Goal: Transaction & Acquisition: Book appointment/travel/reservation

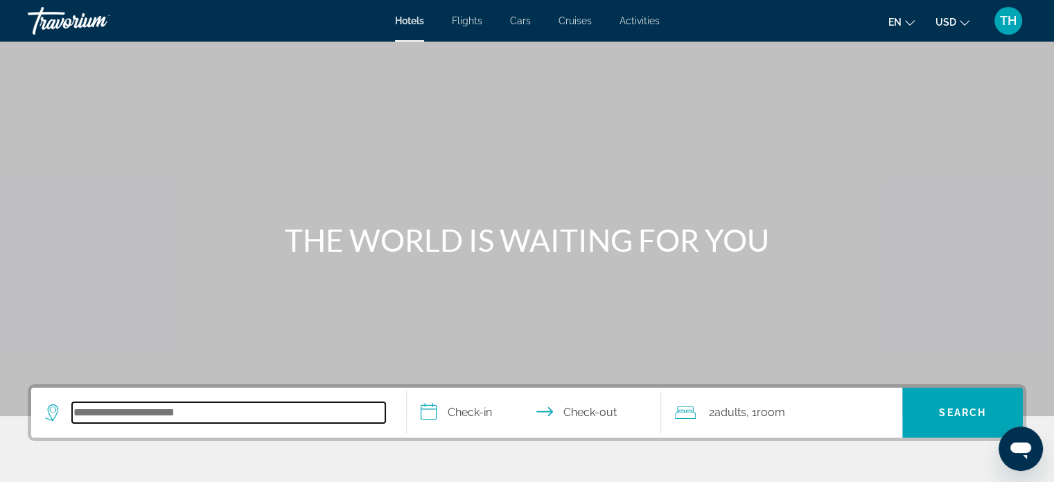
click at [100, 412] on input "Search hotel destination" at bounding box center [228, 412] width 313 height 21
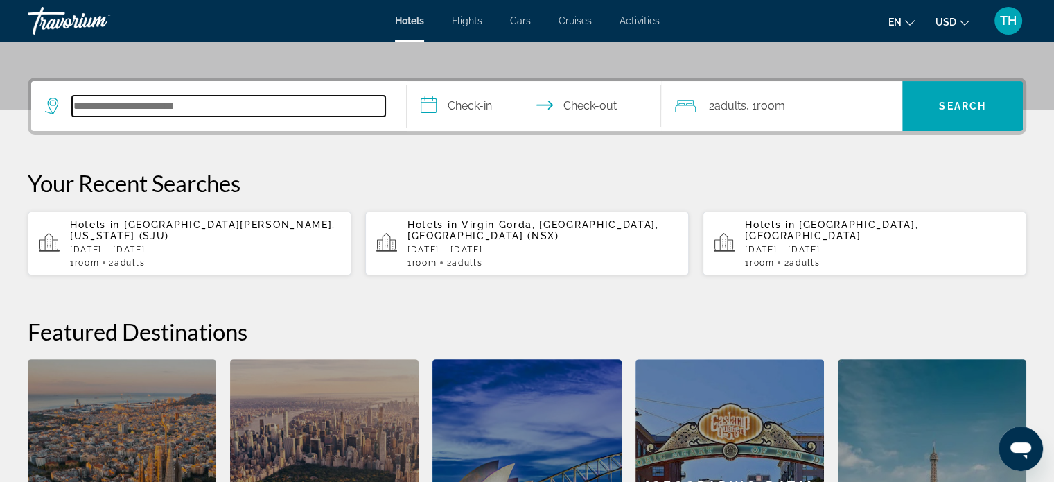
scroll to position [338, 0]
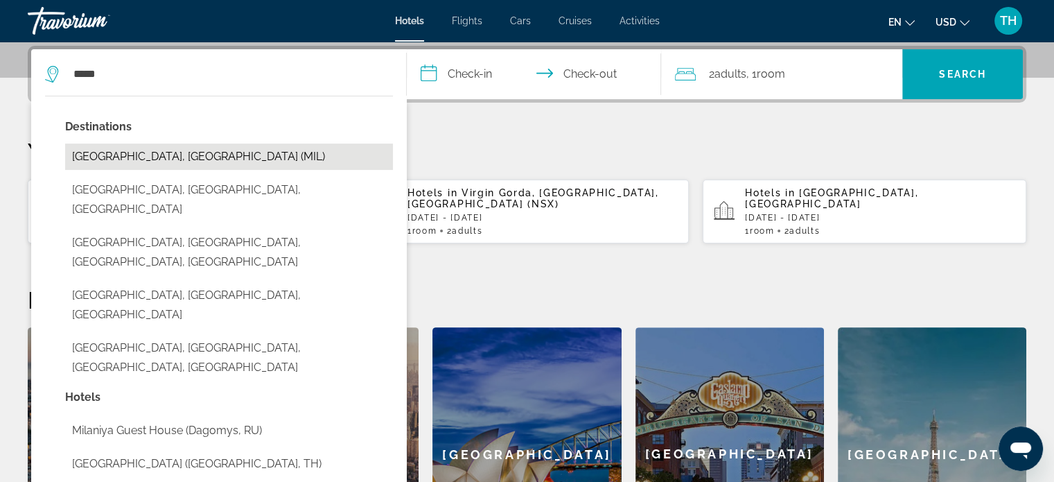
click at [117, 161] on button "[GEOGRAPHIC_DATA], [GEOGRAPHIC_DATA] (MIL)" at bounding box center [229, 156] width 328 height 26
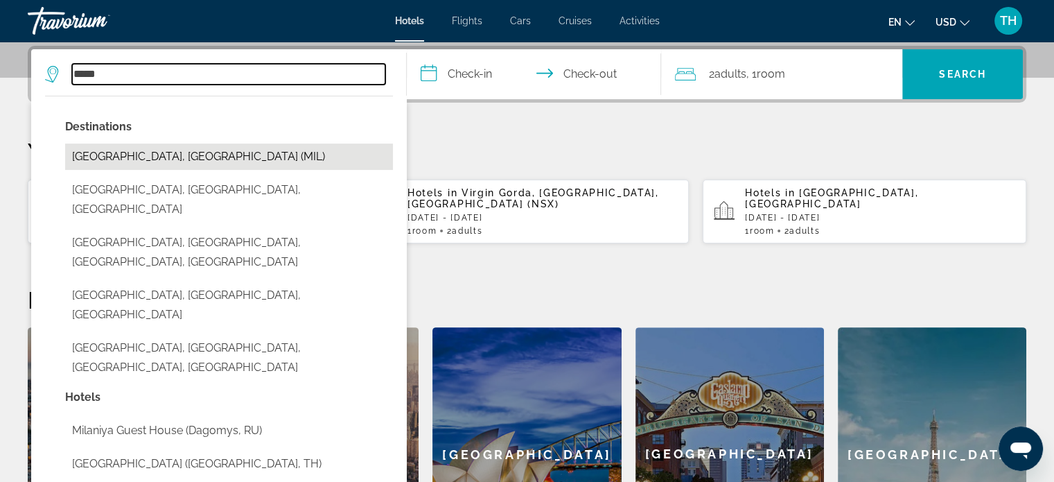
type input "**********"
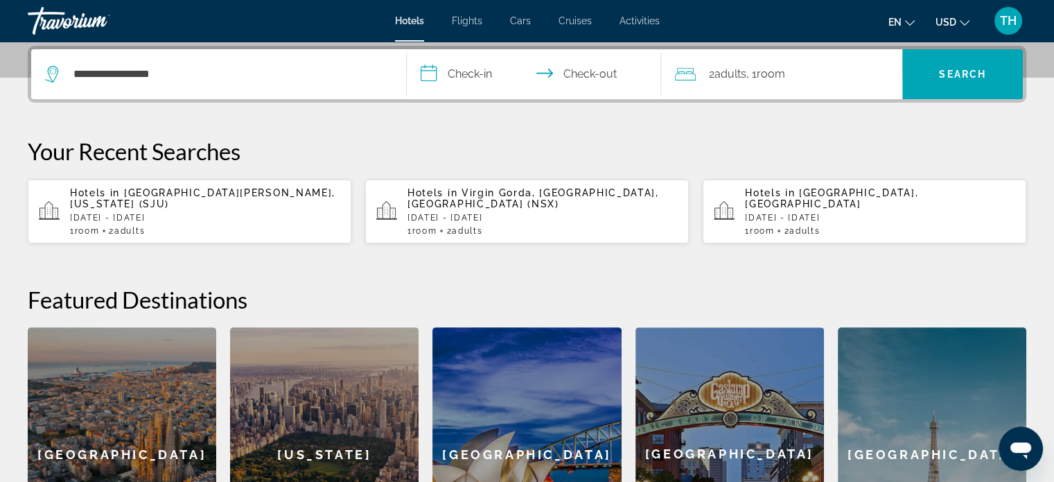
click at [421, 76] on input "**********" at bounding box center [537, 76] width 261 height 54
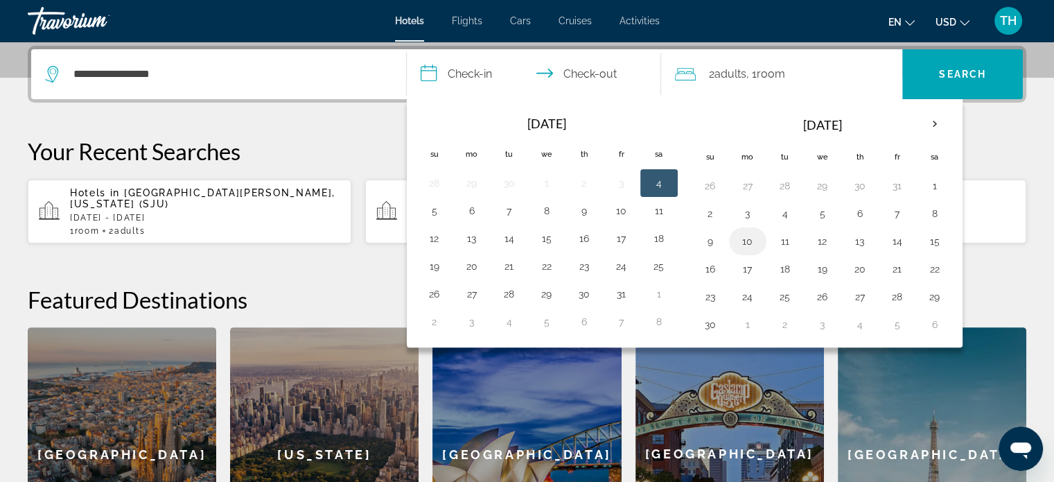
click at [746, 237] on button "10" at bounding box center [748, 240] width 22 height 19
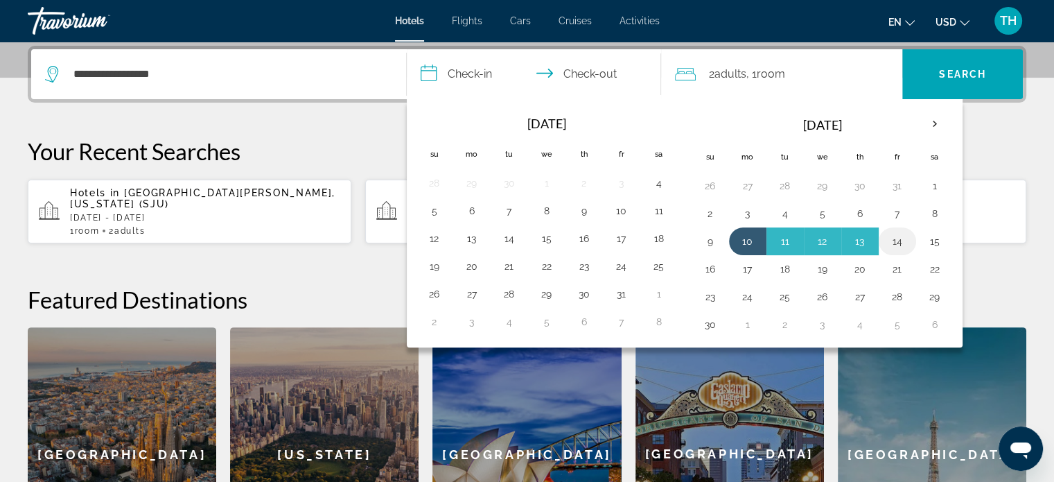
click at [892, 238] on button "14" at bounding box center [897, 240] width 22 height 19
type input "**********"
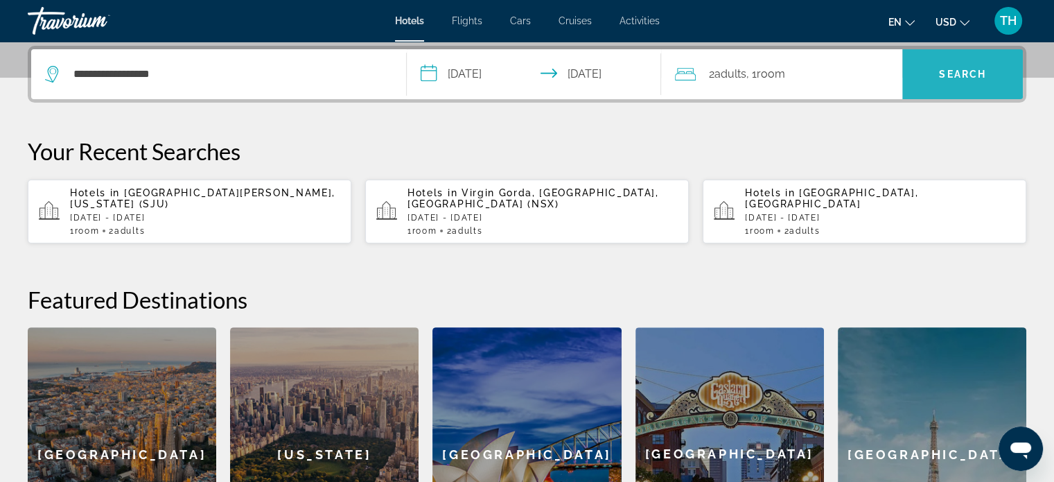
click at [956, 74] on span "Search" at bounding box center [962, 74] width 47 height 11
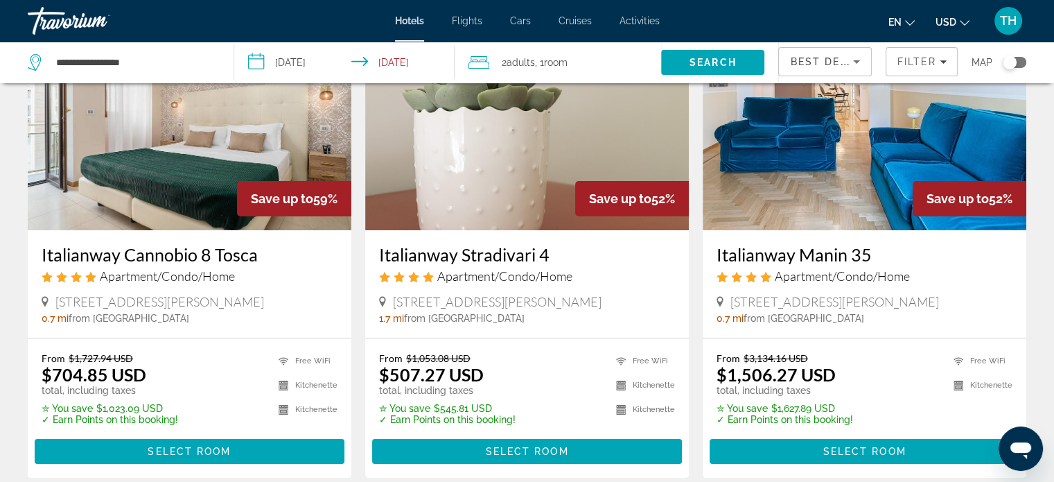
scroll to position [139, 0]
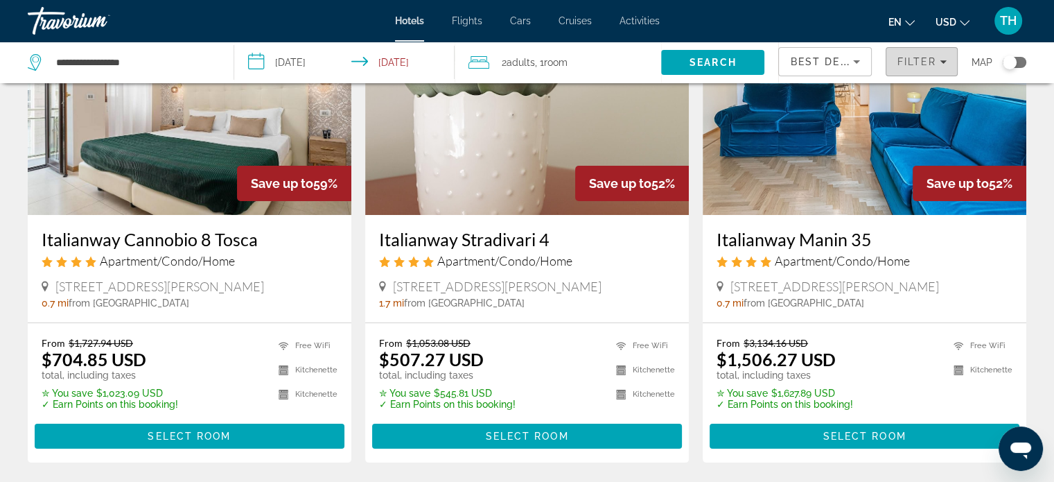
click at [934, 61] on span "Filter" at bounding box center [917, 61] width 40 height 11
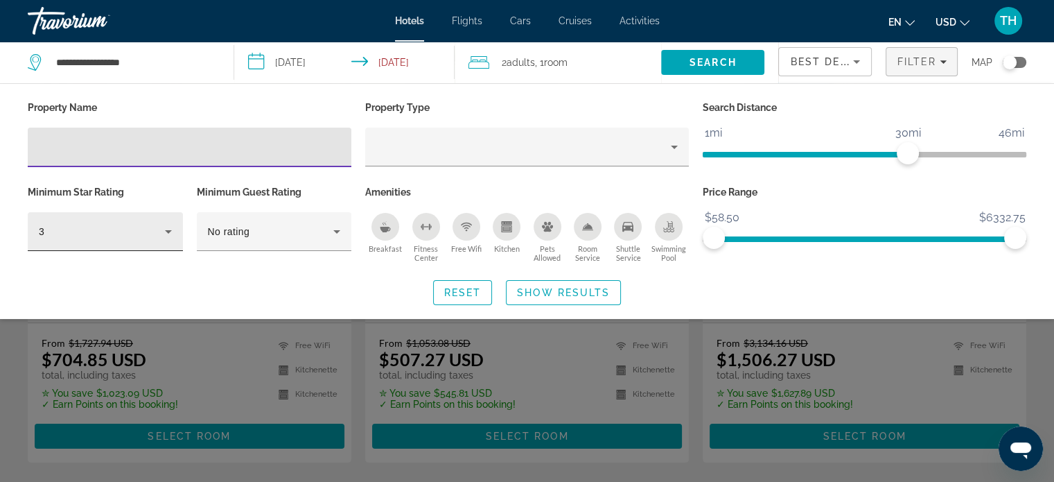
click at [134, 238] on div "3" at bounding box center [102, 231] width 126 height 17
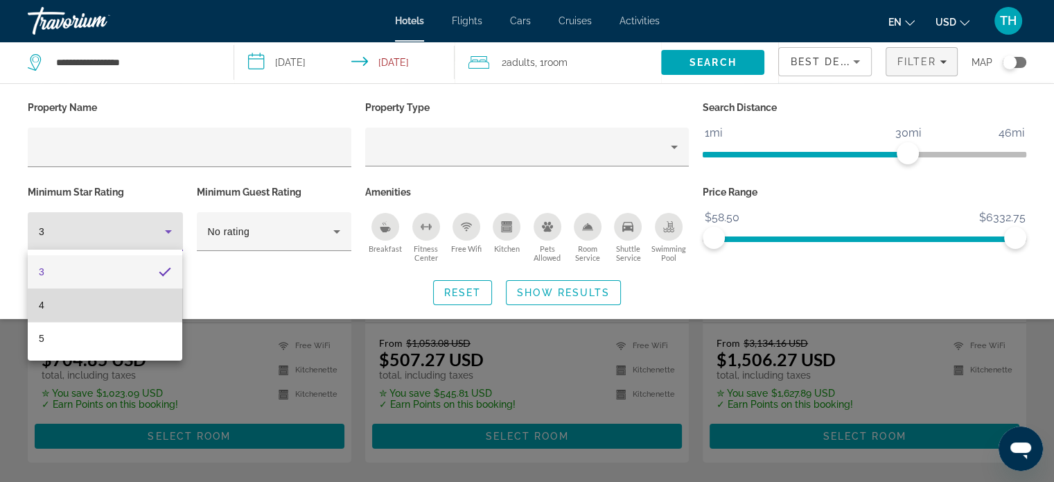
click at [91, 297] on mat-option "4" at bounding box center [105, 304] width 155 height 33
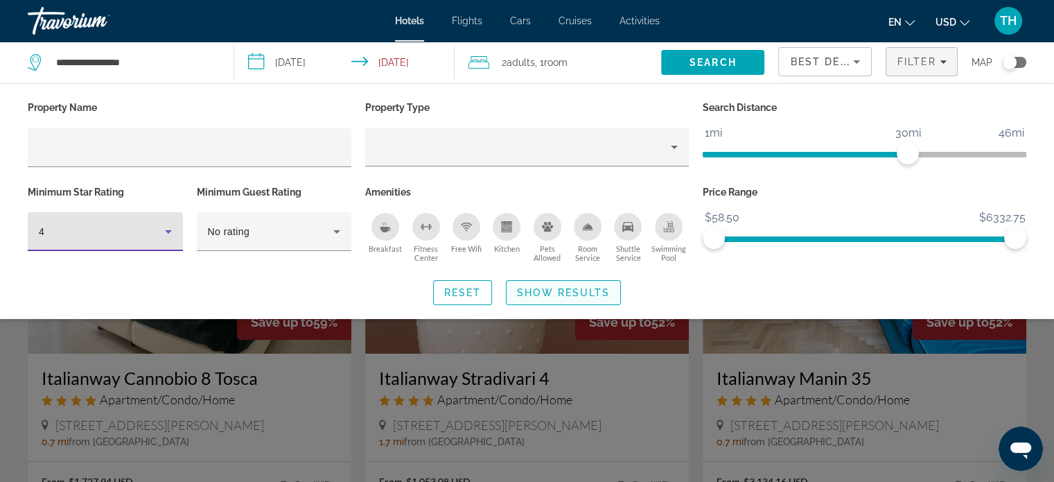
click at [549, 287] on span "Show Results" at bounding box center [563, 292] width 93 height 11
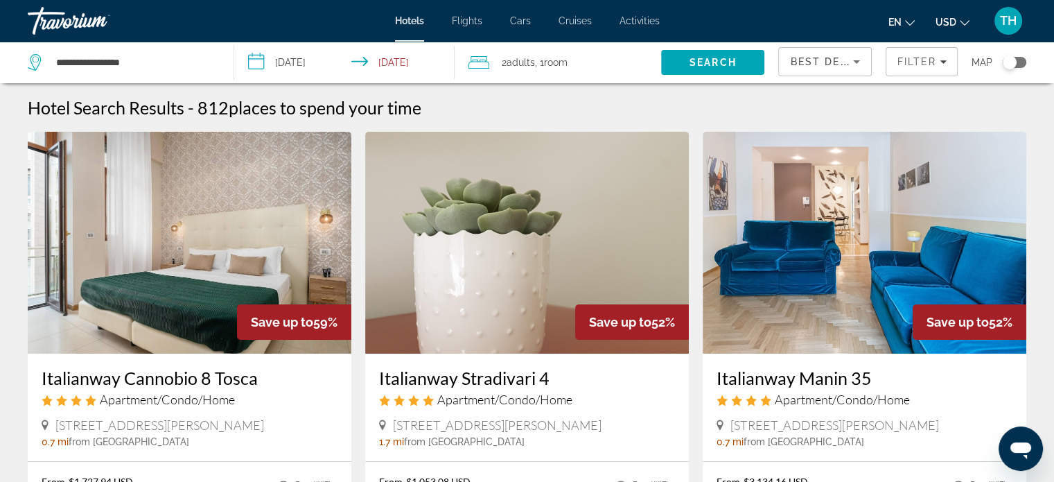
click at [500, 67] on div "2 Adult Adults , 1 Room rooms" at bounding box center [565, 62] width 193 height 19
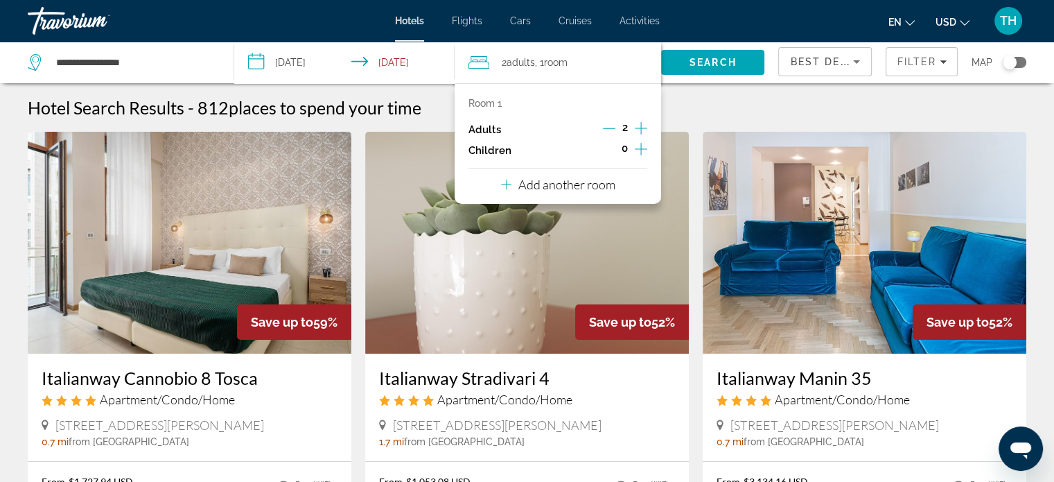
click at [557, 184] on p "Add another room" at bounding box center [566, 184] width 97 height 15
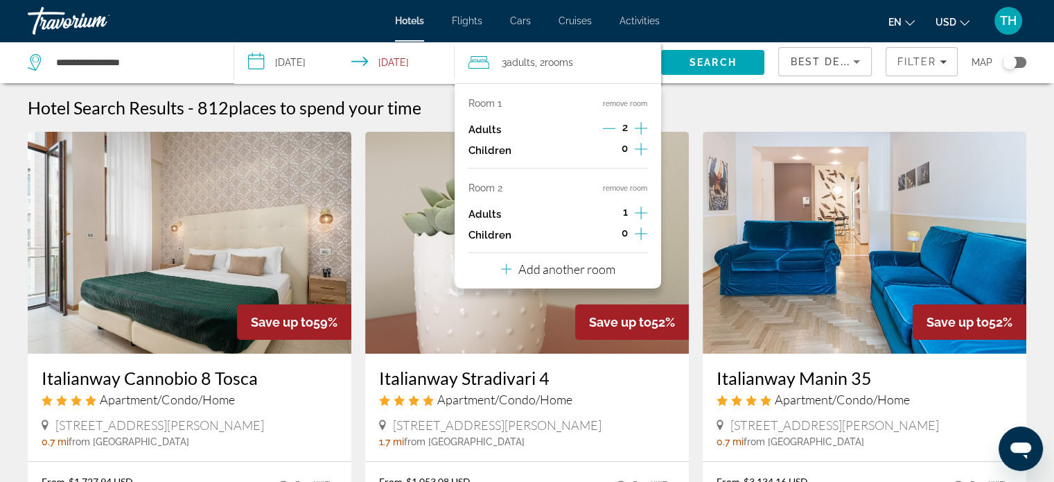
click at [549, 267] on p "Add another room" at bounding box center [566, 268] width 97 height 15
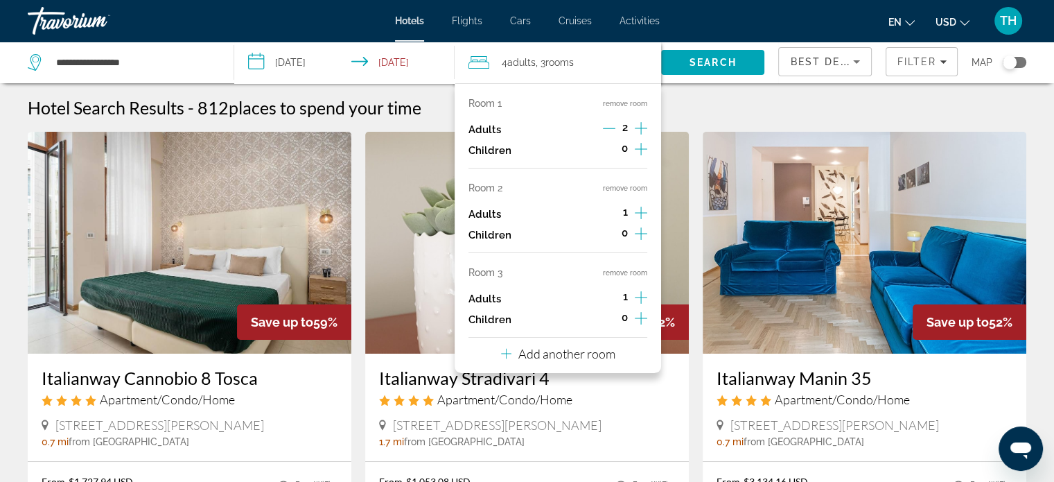
click at [555, 352] on p "Add another room" at bounding box center [566, 353] width 97 height 15
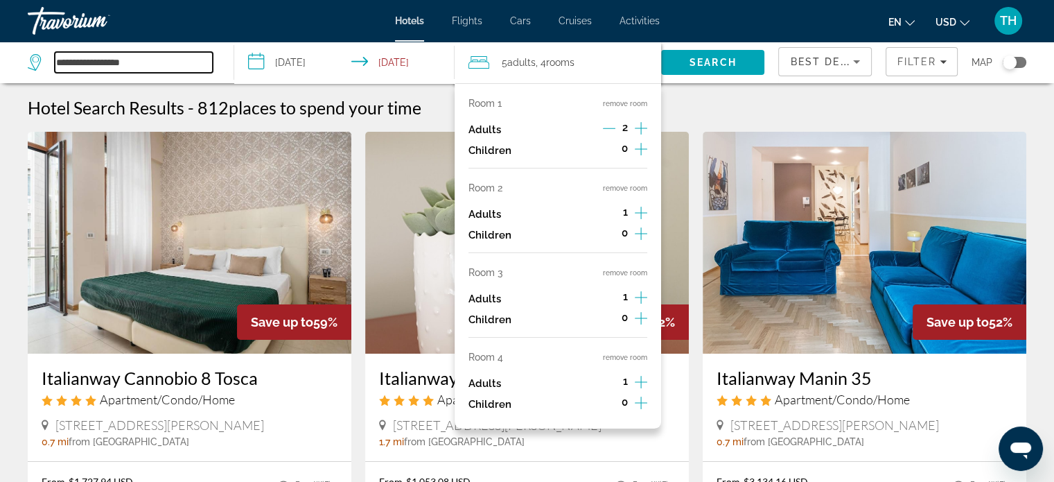
drag, startPoint x: 153, startPoint y: 61, endPoint x: 176, endPoint y: 188, distance: 128.9
click at [2, 59] on app-destination-search "**********" at bounding box center [117, 63] width 234 height 42
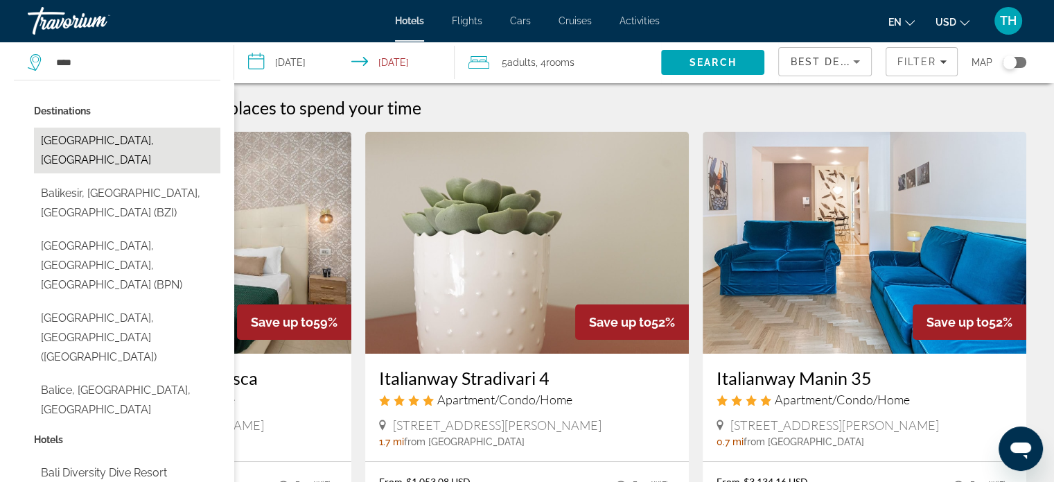
click at [77, 138] on button "[GEOGRAPHIC_DATA], [GEOGRAPHIC_DATA]" at bounding box center [127, 151] width 186 height 46
type input "**********"
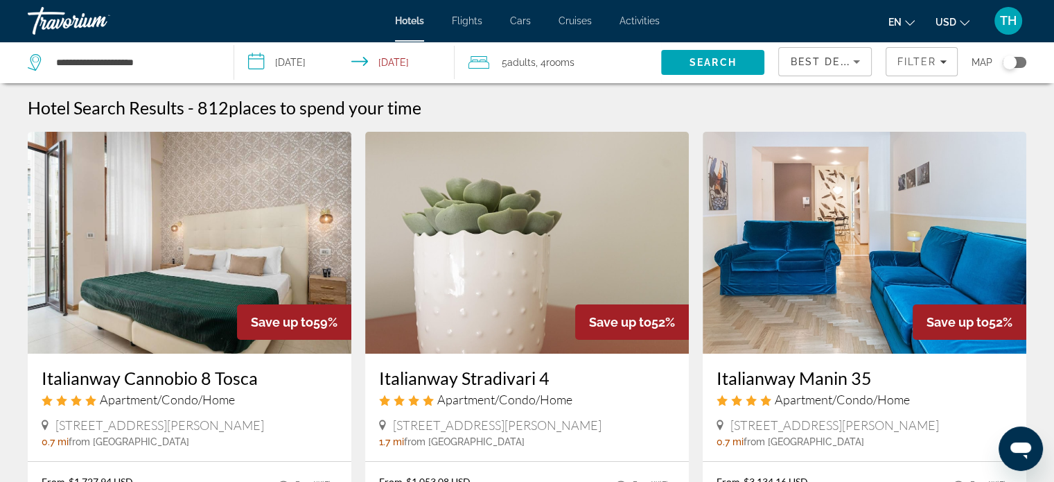
click at [530, 58] on span "Adults" at bounding box center [521, 62] width 28 height 11
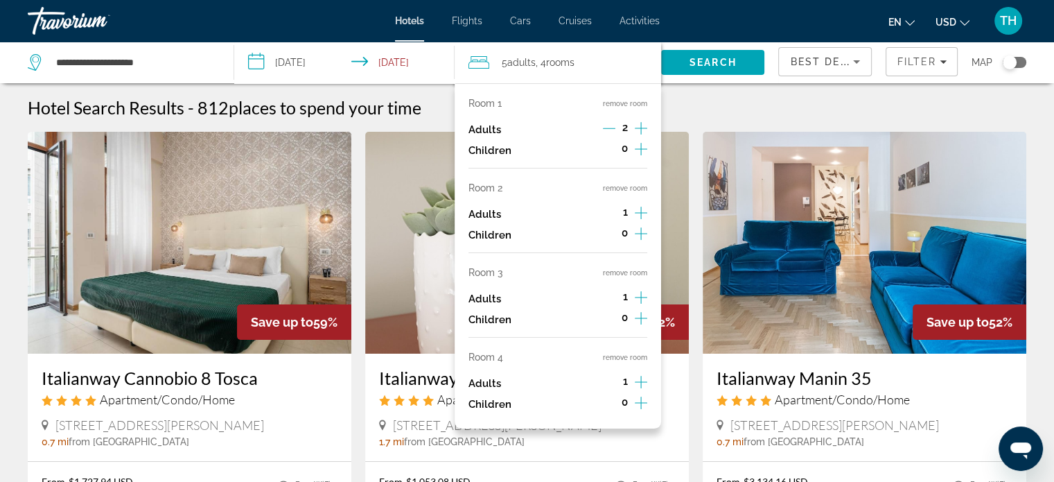
click at [640, 207] on icon "Increment adults" at bounding box center [641, 212] width 12 height 17
click at [640, 297] on icon "Increment adults" at bounding box center [641, 297] width 12 height 17
click at [639, 386] on icon "Increment adults" at bounding box center [641, 382] width 12 height 17
click at [723, 64] on span "Search" at bounding box center [713, 62] width 47 height 11
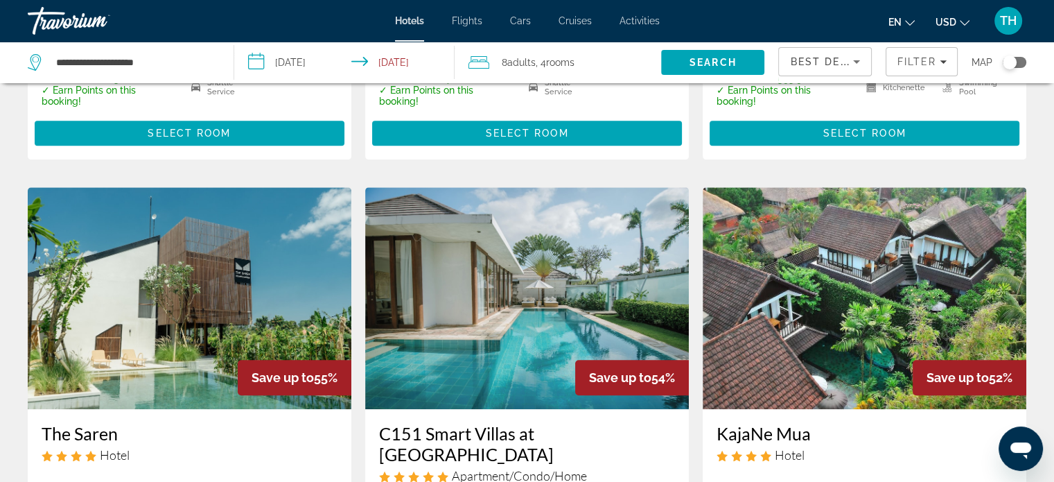
scroll to position [901, 0]
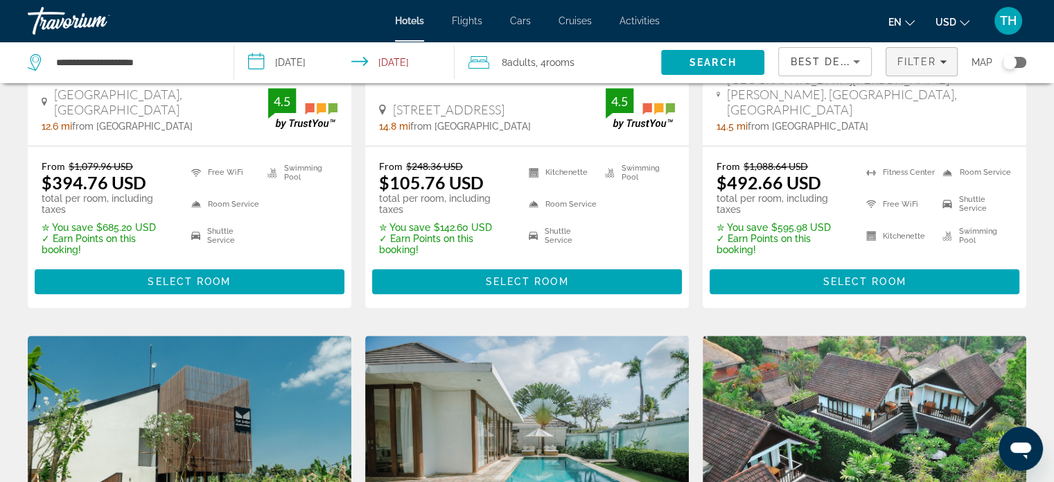
click at [929, 61] on span "Filter" at bounding box center [917, 61] width 40 height 11
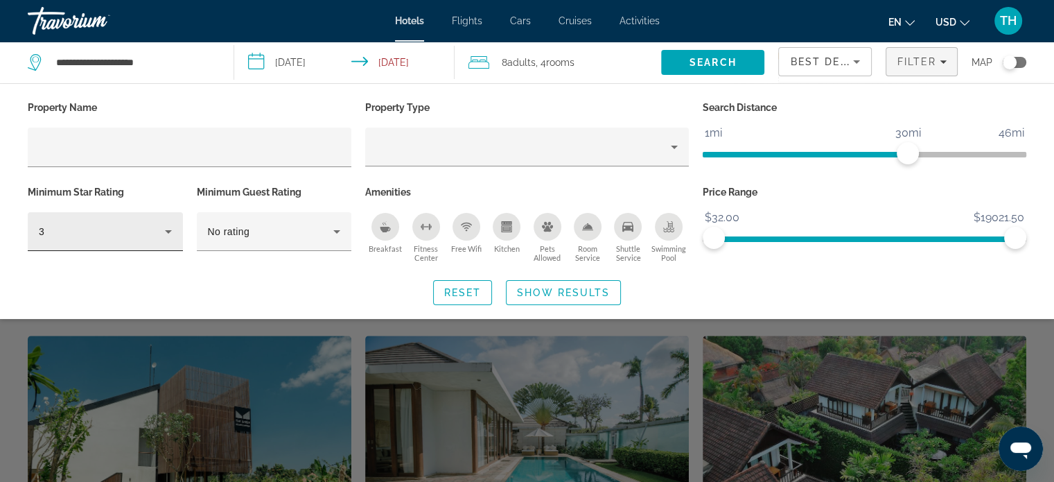
click at [94, 240] on div "3" at bounding box center [105, 231] width 133 height 39
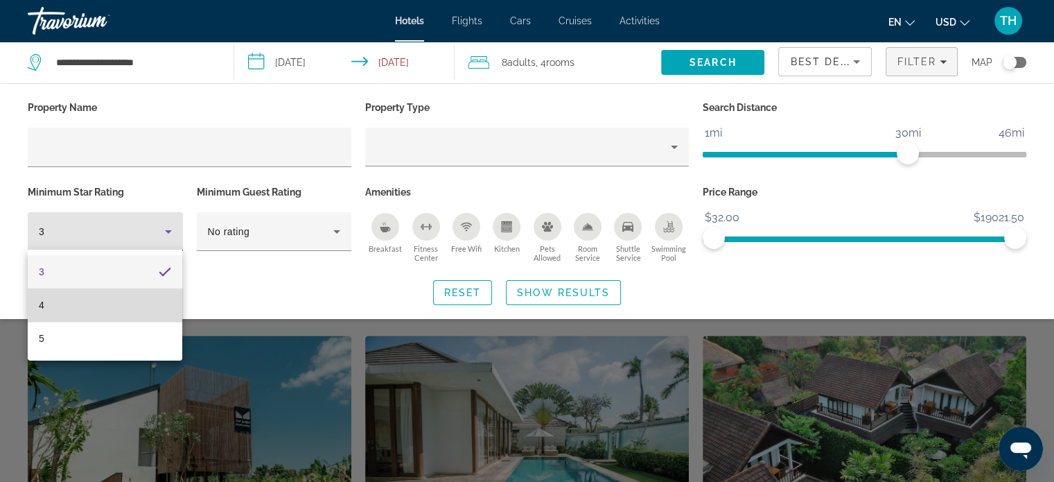
click at [71, 301] on mat-option "4" at bounding box center [105, 304] width 155 height 33
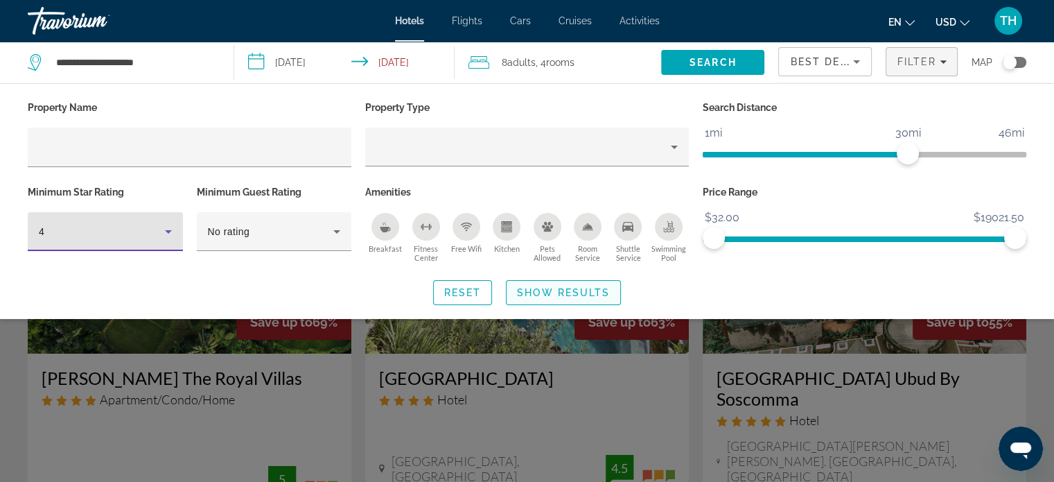
click at [557, 292] on span "Show Results" at bounding box center [563, 292] width 93 height 11
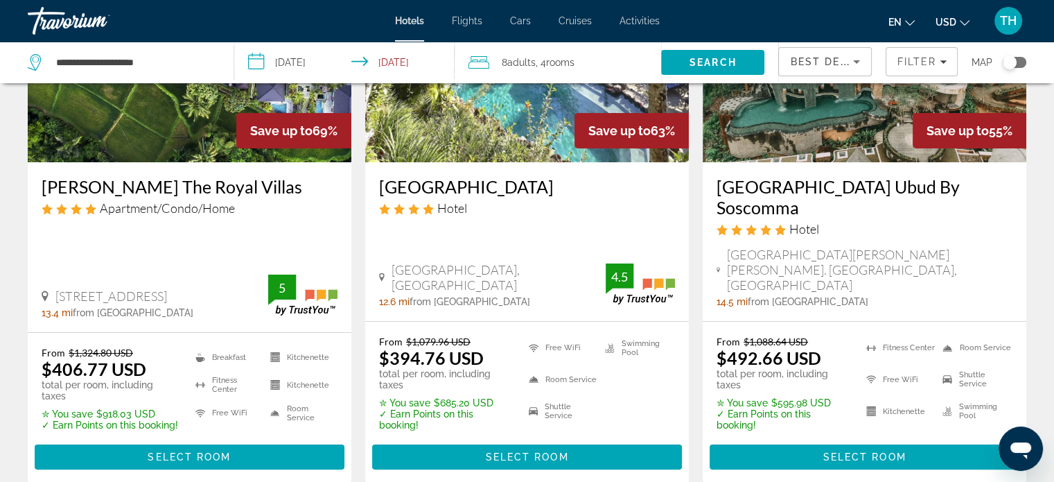
scroll to position [277, 0]
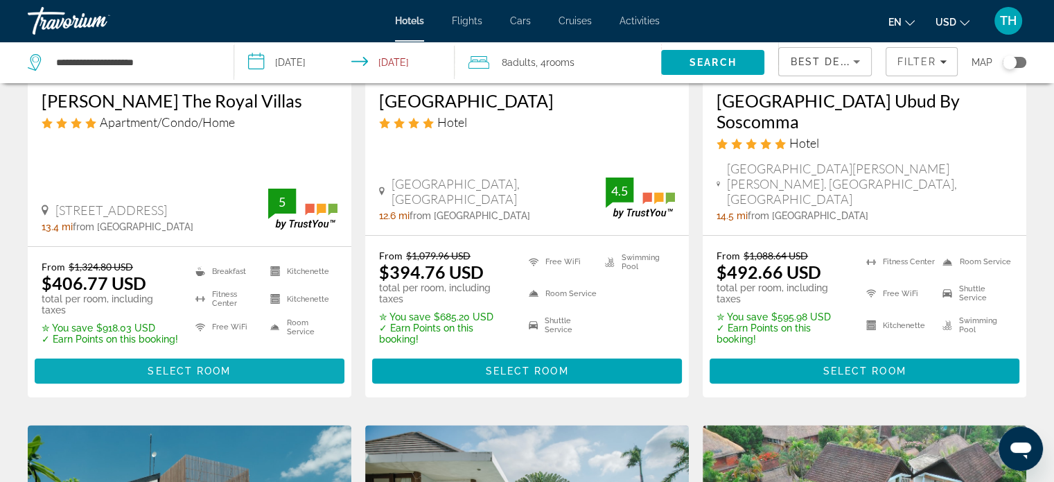
click at [219, 365] on span "Select Room" at bounding box center [189, 370] width 83 height 11
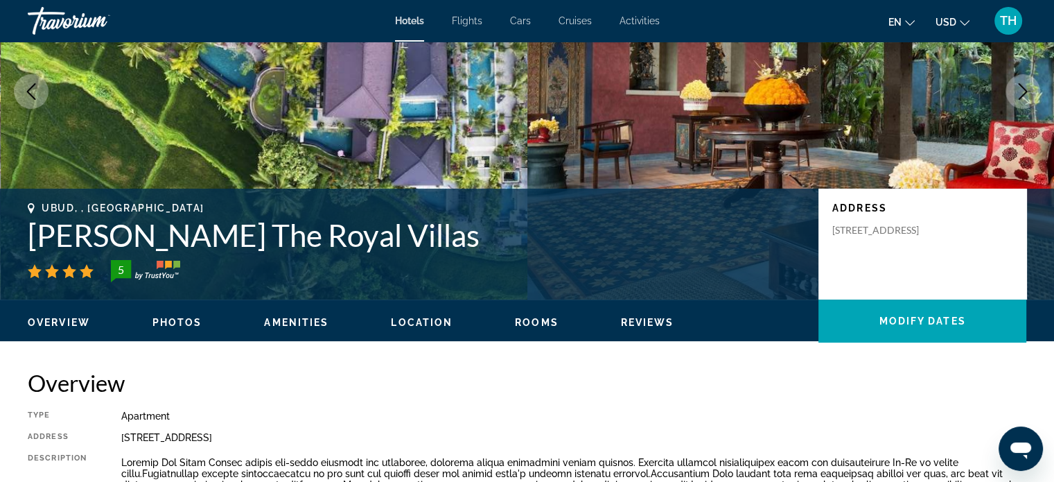
scroll to position [69, 0]
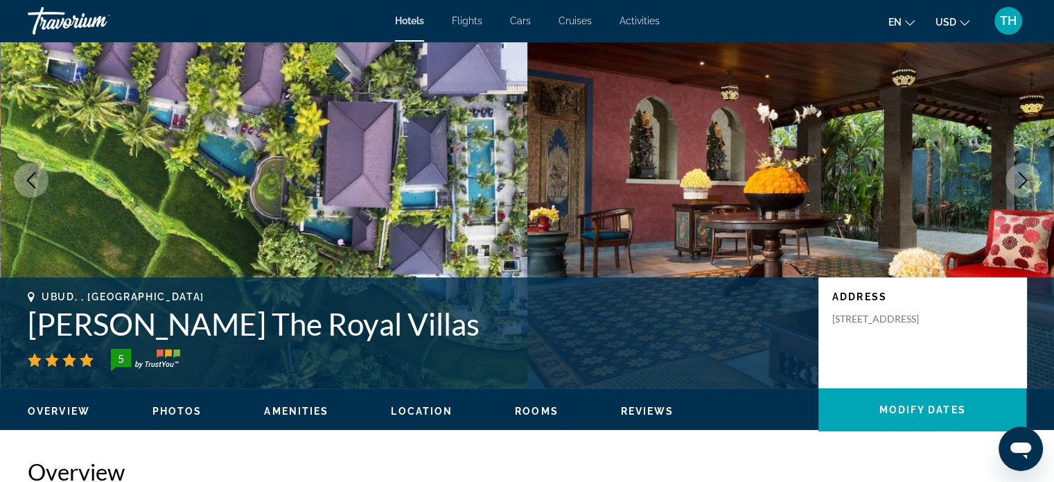
click at [643, 21] on span "Activities" at bounding box center [640, 20] width 40 height 11
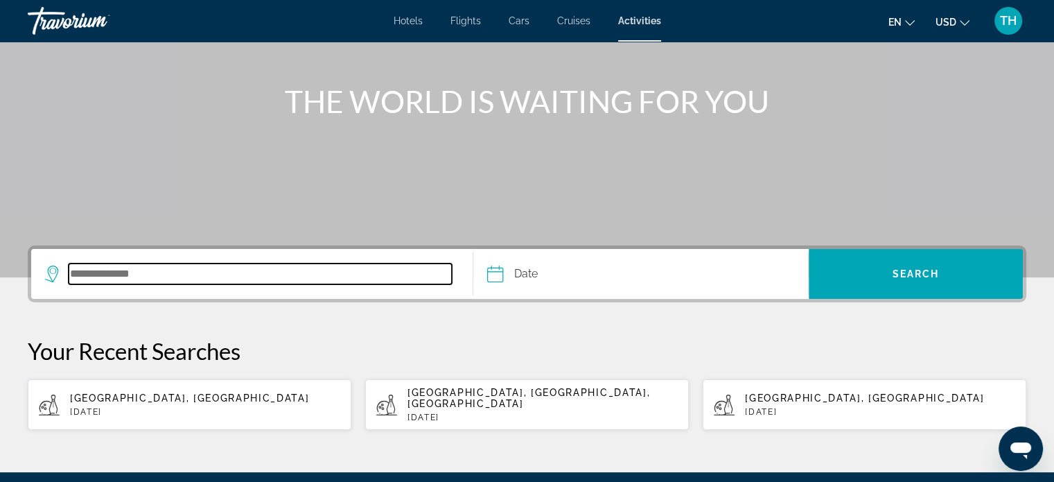
click at [157, 263] on input "Search destination" at bounding box center [260, 273] width 383 height 21
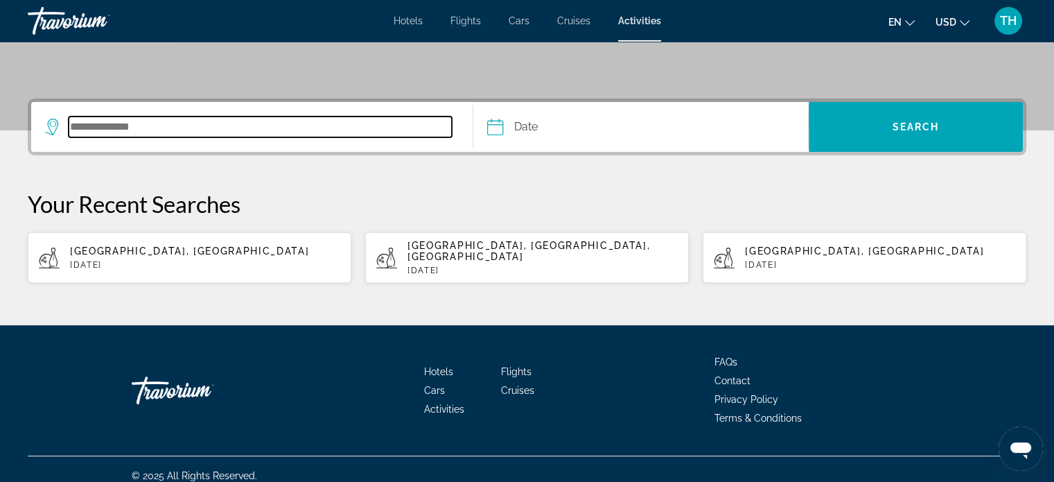
scroll to position [286, 0]
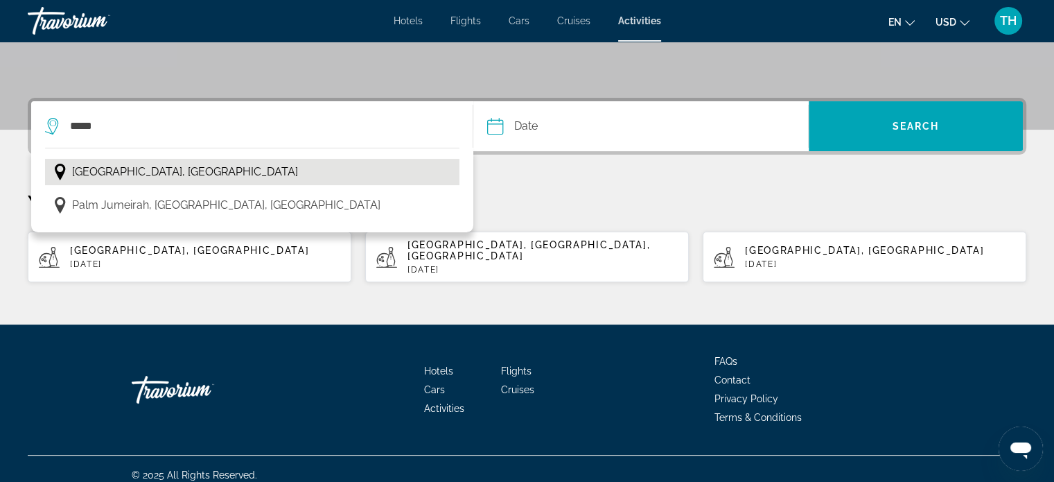
click at [146, 171] on span "[GEOGRAPHIC_DATA], [GEOGRAPHIC_DATA]" at bounding box center [185, 171] width 226 height 19
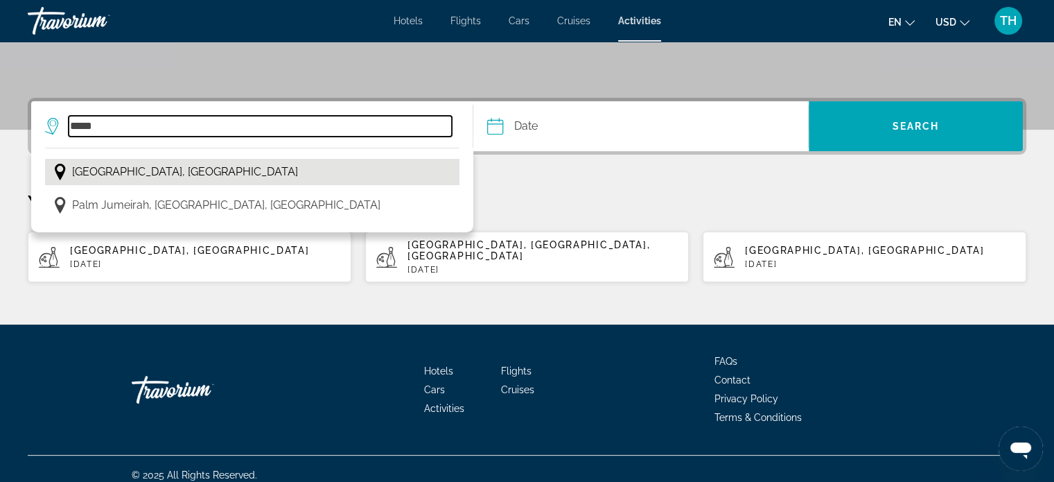
type input "**********"
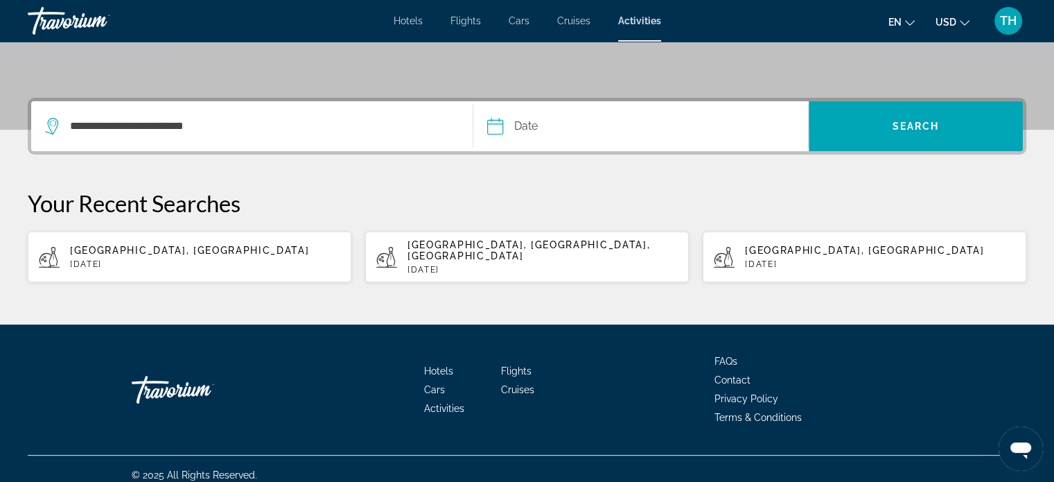
click at [523, 128] on input "Date" at bounding box center [567, 128] width 166 height 54
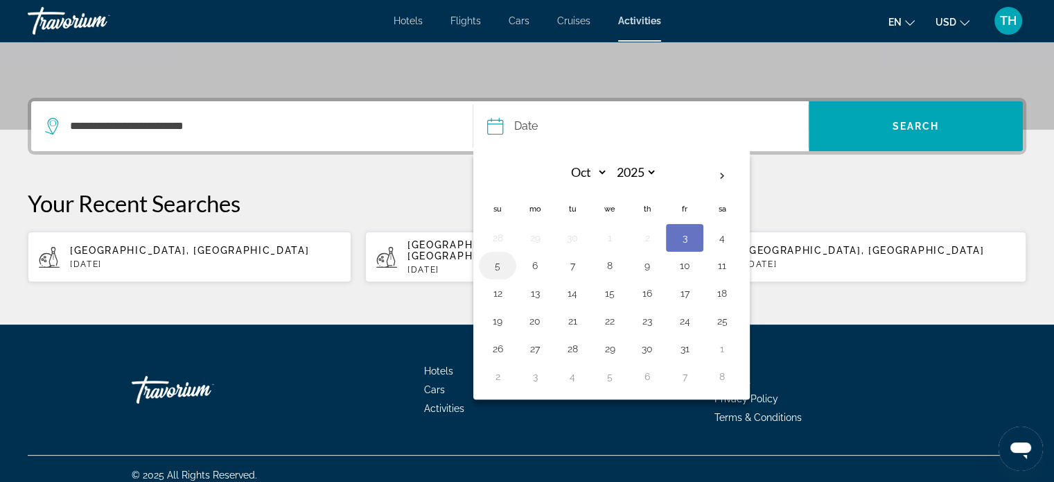
click at [493, 263] on button "5" at bounding box center [498, 265] width 22 height 19
type input "**********"
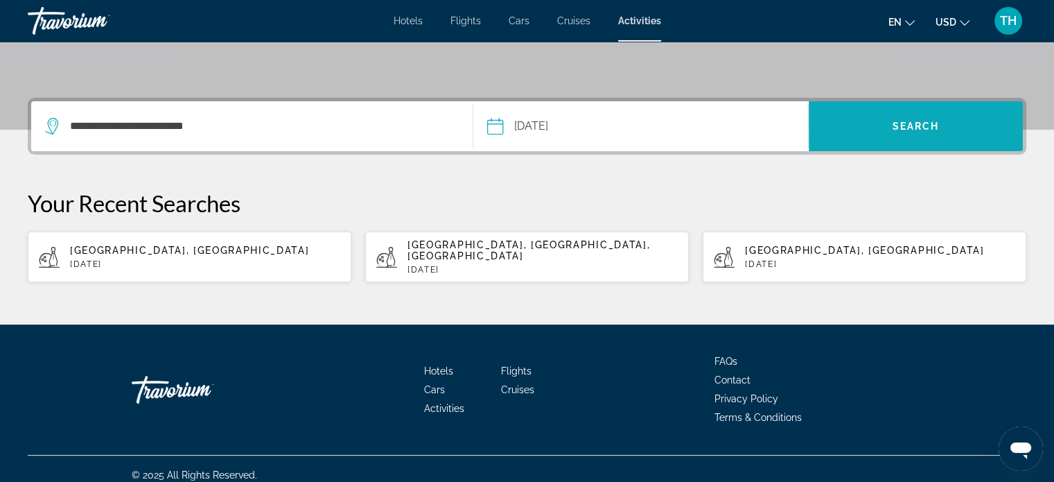
click at [893, 127] on span "Search" at bounding box center [916, 126] width 47 height 11
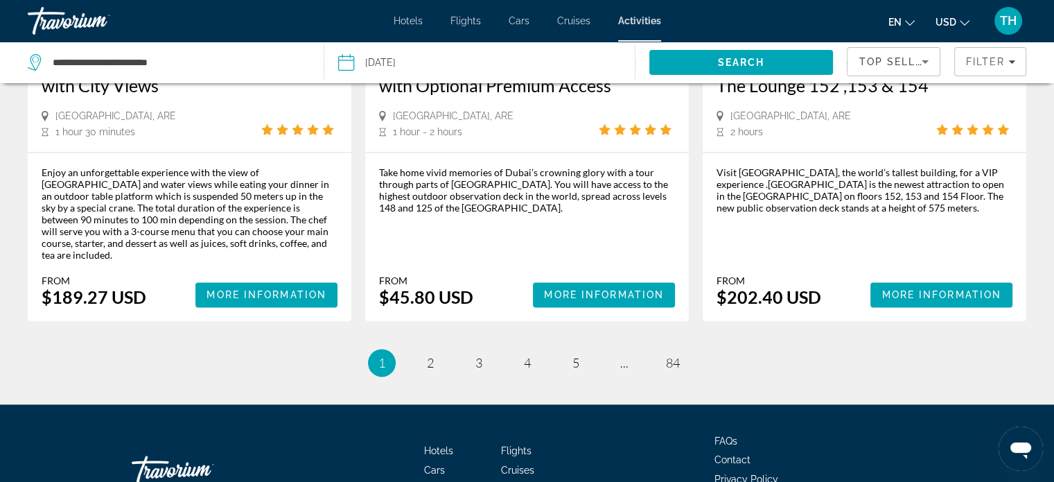
scroll to position [2171, 0]
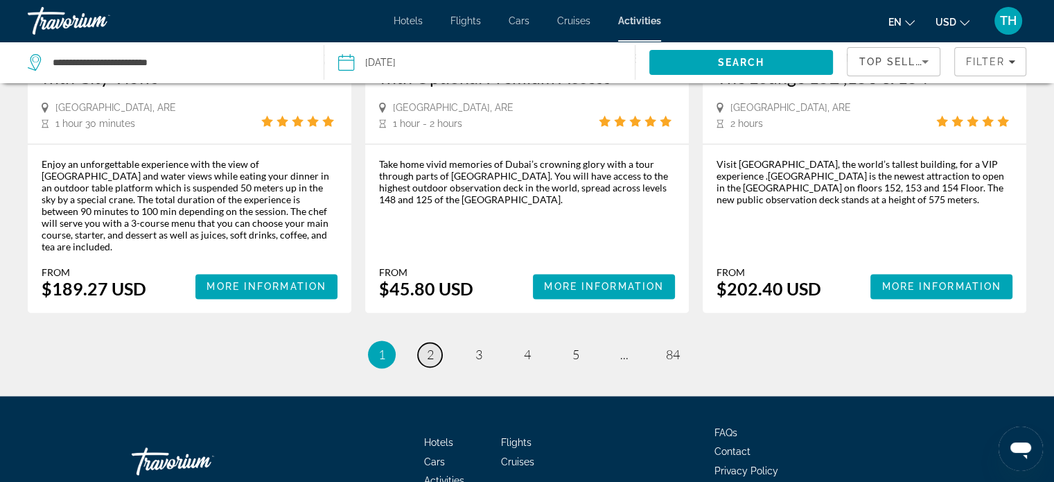
click at [431, 347] on span "2" at bounding box center [430, 354] width 7 height 15
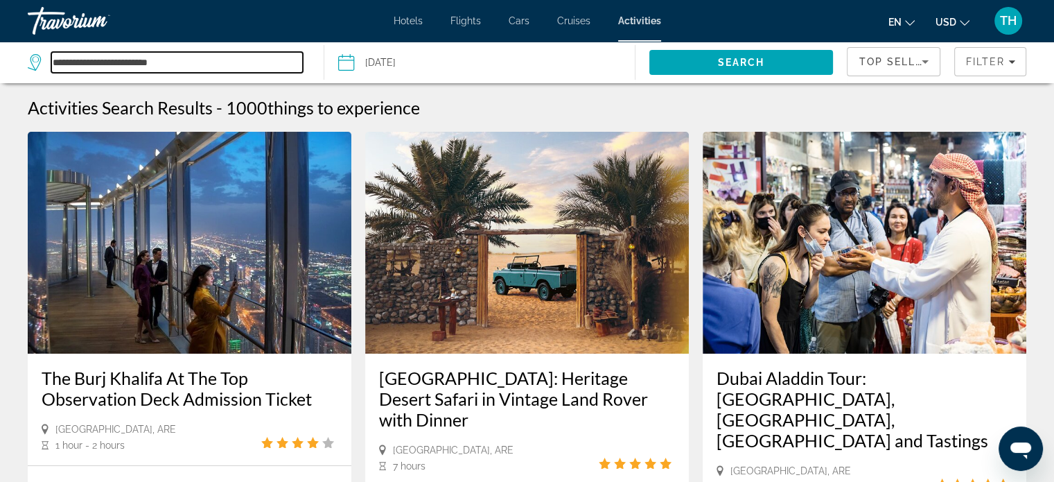
drag, startPoint x: 108, startPoint y: 51, endPoint x: 0, endPoint y: 63, distance: 108.8
click at [0, 39] on div "**********" at bounding box center [527, 241] width 1054 height 482
type input "*"
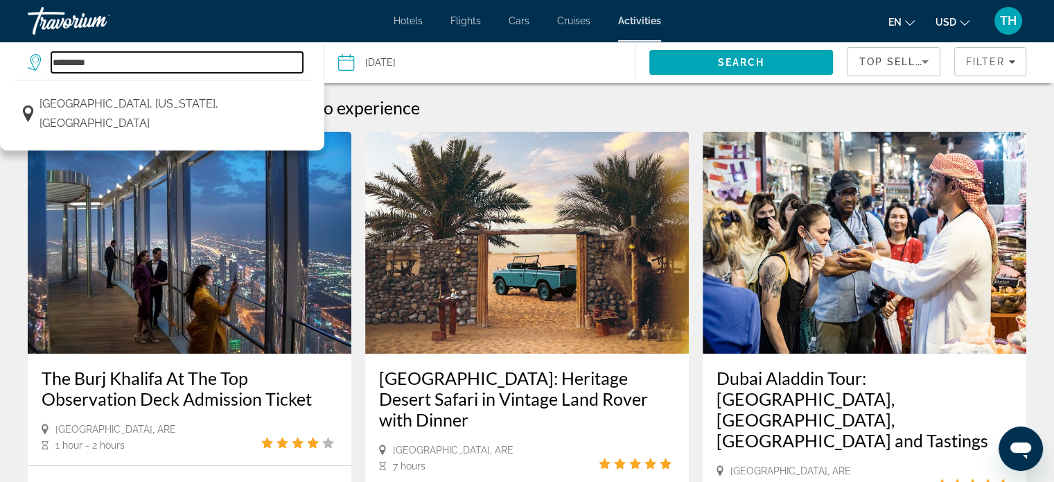
type input "*********"
click at [383, 54] on input "Date: Oct 5, 2025" at bounding box center [412, 65] width 154 height 46
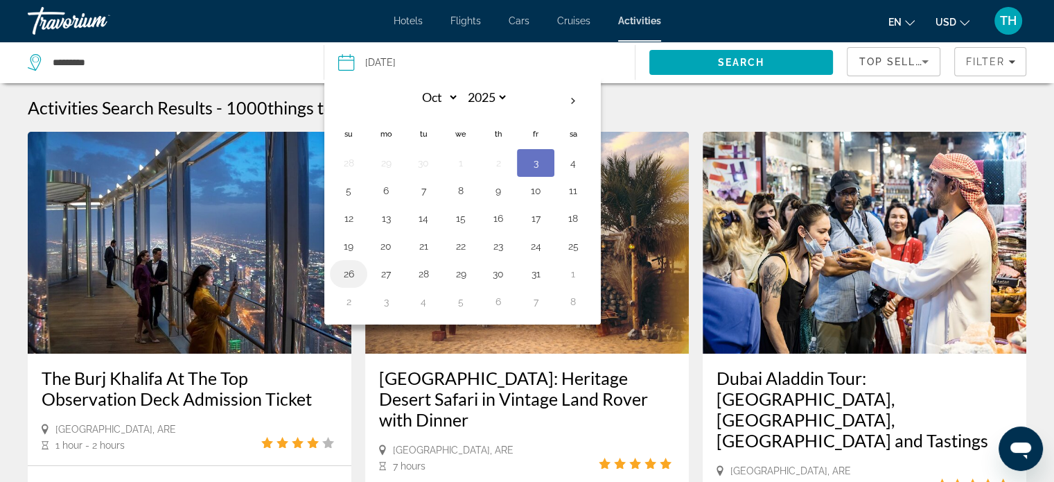
click at [342, 270] on button "26" at bounding box center [349, 273] width 22 height 19
type input "**********"
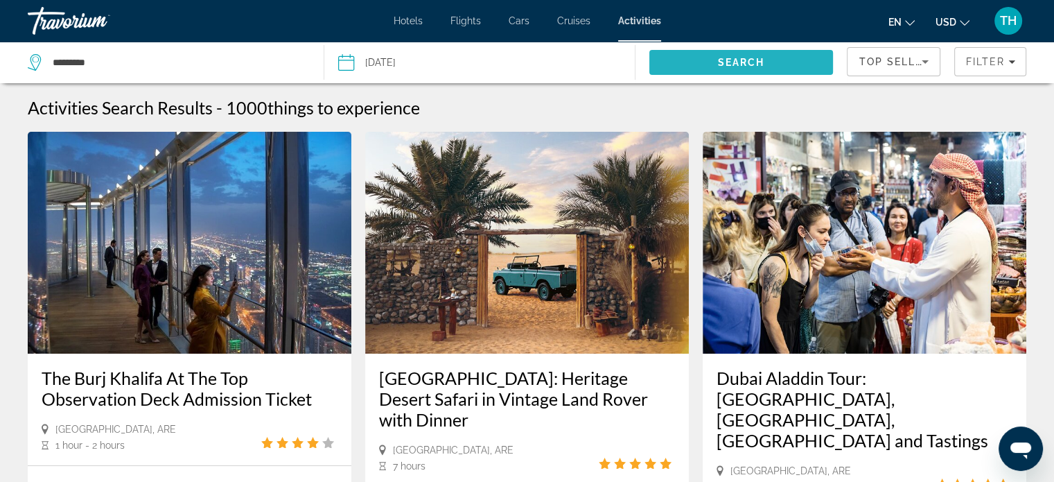
click at [726, 58] on span "Search" at bounding box center [741, 62] width 47 height 11
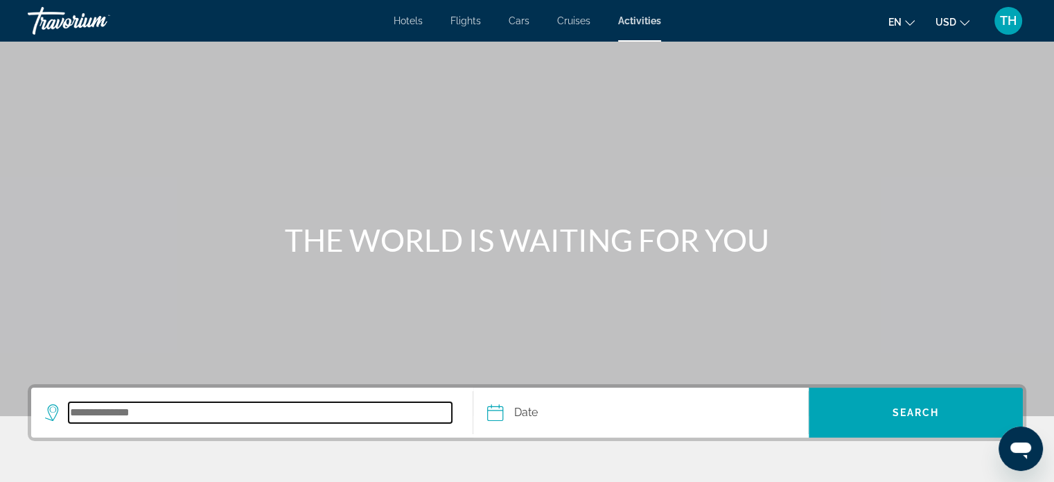
click at [211, 407] on input "Search destination" at bounding box center [260, 412] width 383 height 21
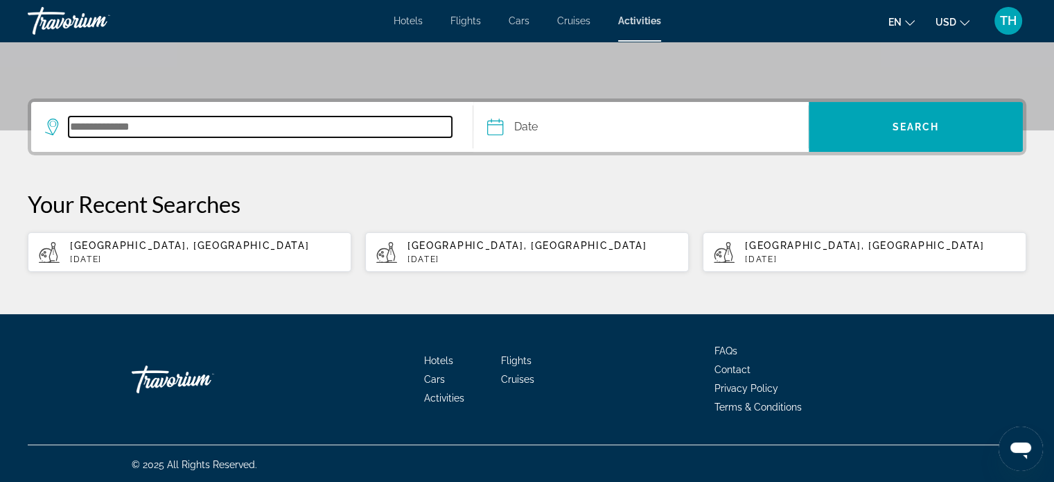
scroll to position [286, 0]
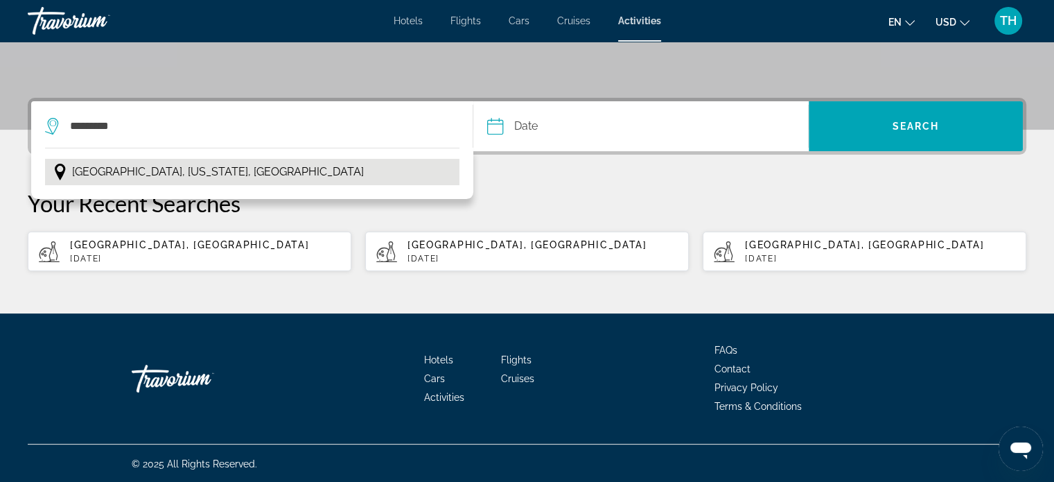
click at [155, 175] on span "[GEOGRAPHIC_DATA], [US_STATE], [GEOGRAPHIC_DATA]" at bounding box center [218, 171] width 292 height 19
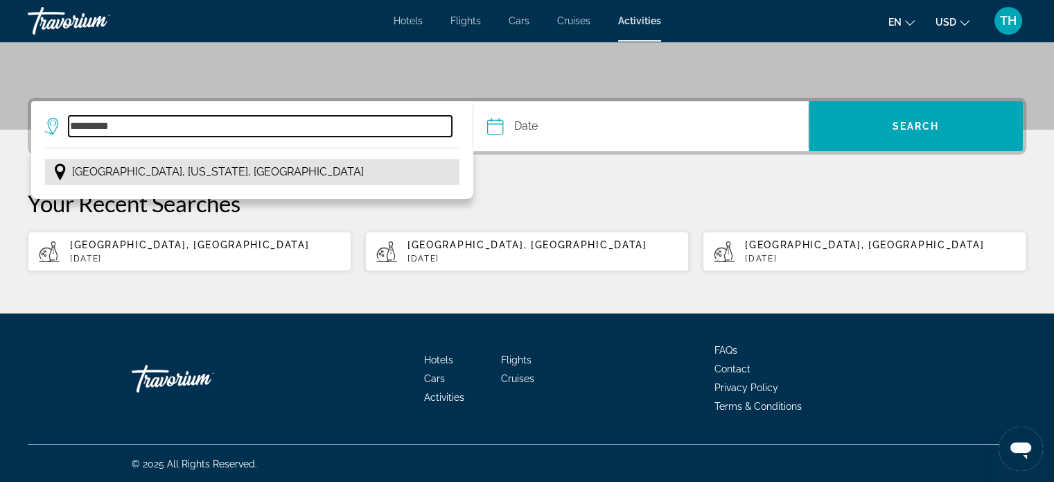
type input "**********"
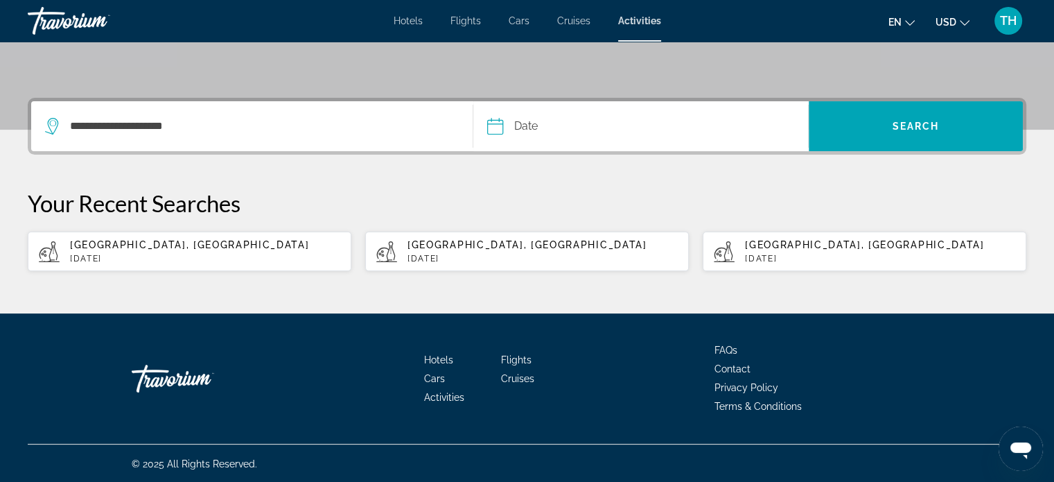
click at [541, 125] on input "Date" at bounding box center [567, 128] width 166 height 54
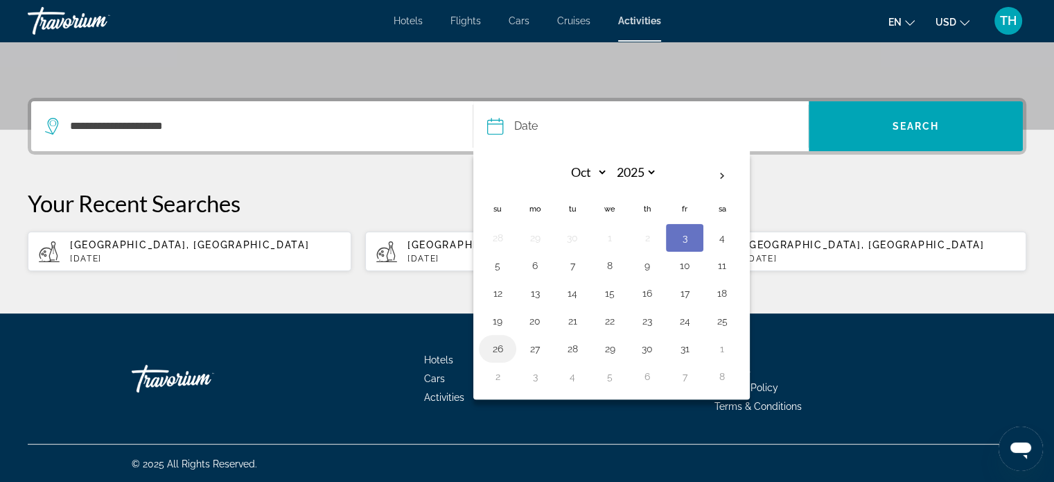
click at [495, 344] on button "26" at bounding box center [498, 348] width 22 height 19
type input "**********"
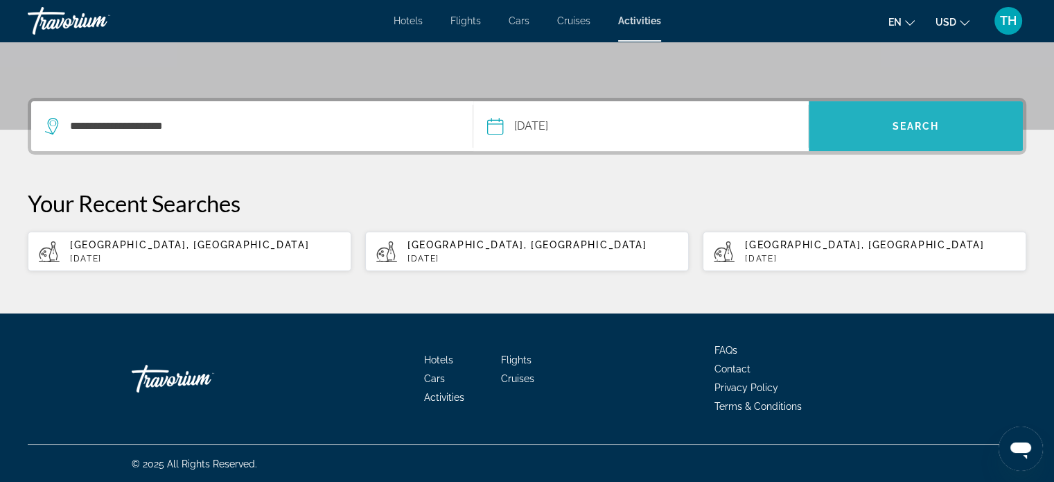
click at [923, 130] on span "Search" at bounding box center [916, 126] width 47 height 11
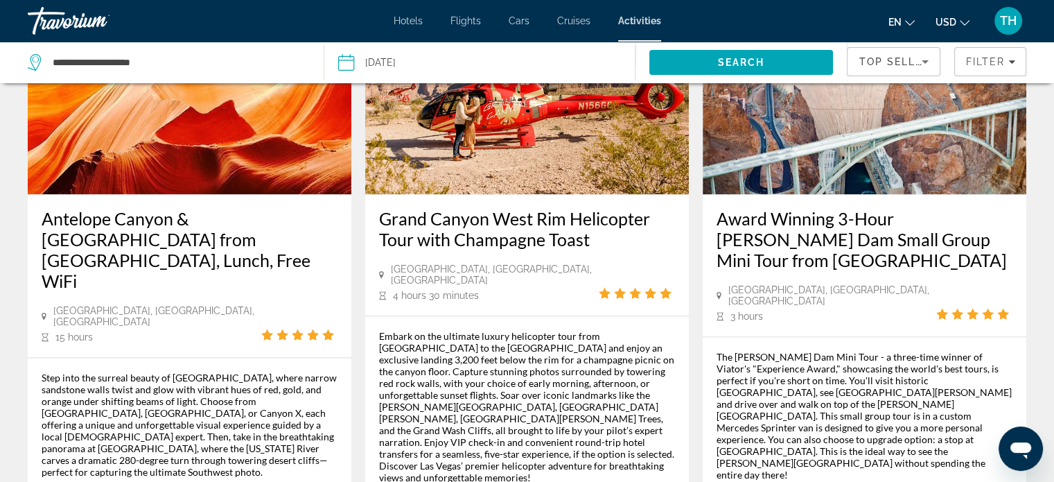
scroll to position [2079, 0]
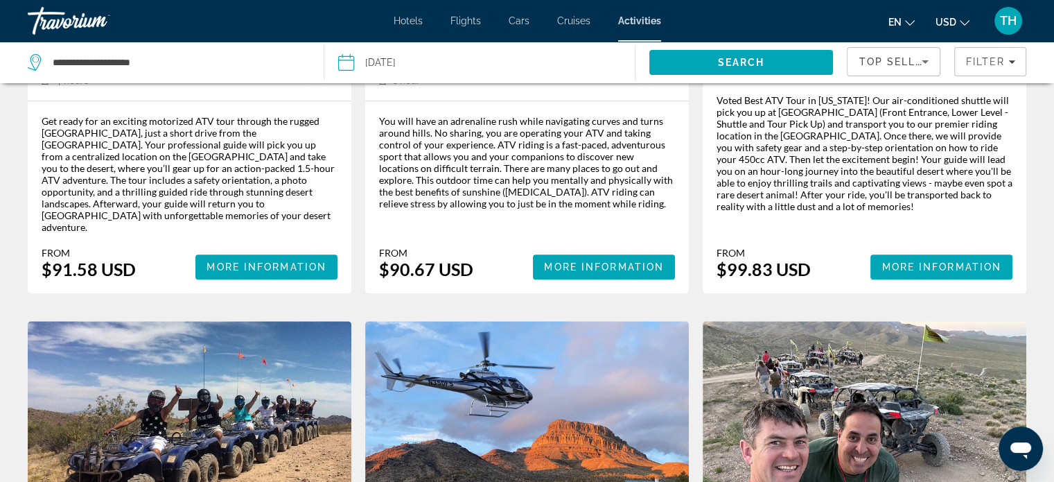
scroll to position [880, 0]
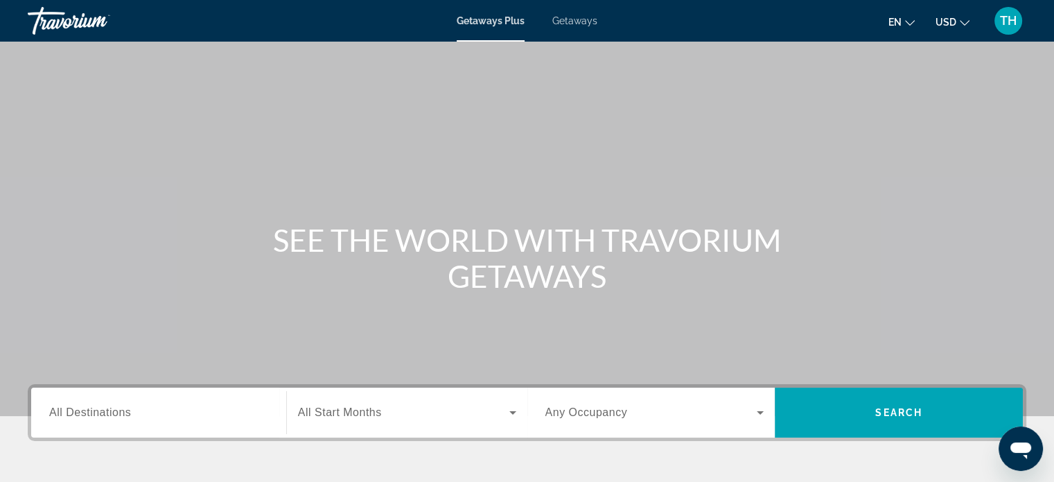
click at [576, 22] on span "Getaways" at bounding box center [574, 20] width 45 height 11
click at [119, 410] on span "All Destinations" at bounding box center [90, 412] width 82 height 12
click at [119, 410] on input "Destination All Destinations" at bounding box center [158, 413] width 219 height 17
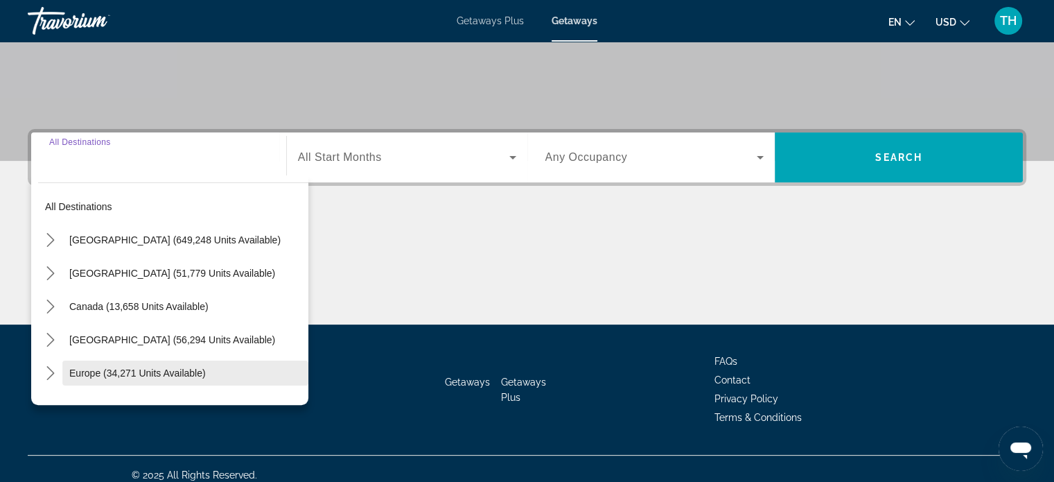
scroll to position [267, 0]
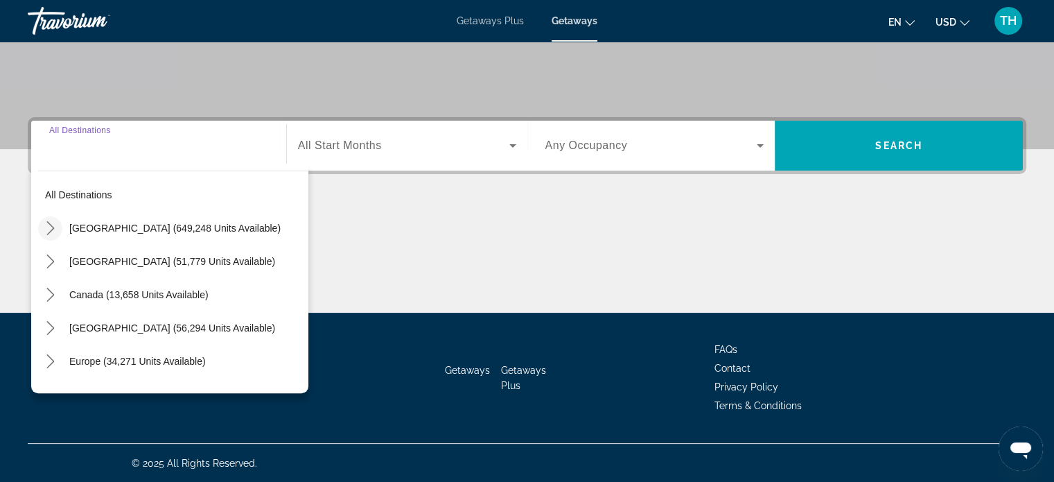
click at [47, 231] on icon "Toggle United States (649,248 units available) submenu" at bounding box center [51, 228] width 14 height 14
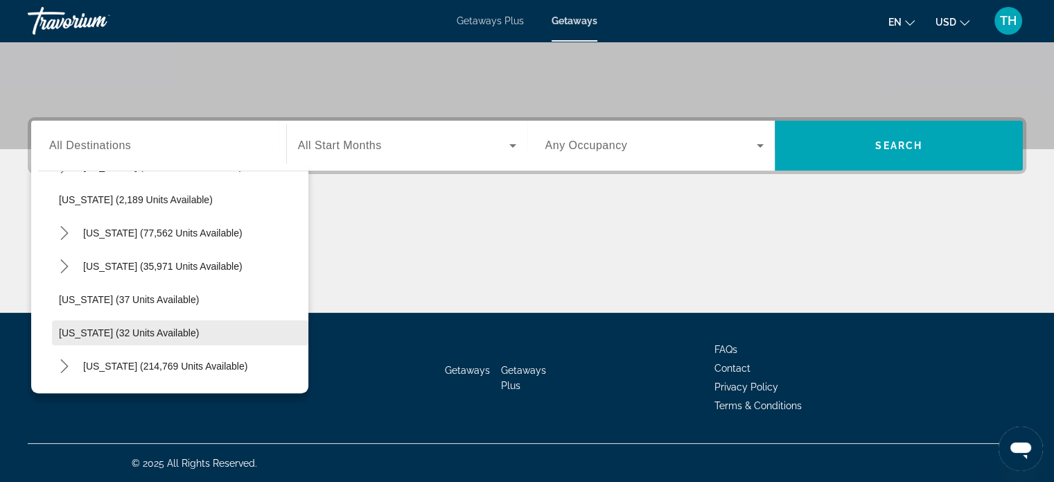
scroll to position [179, 0]
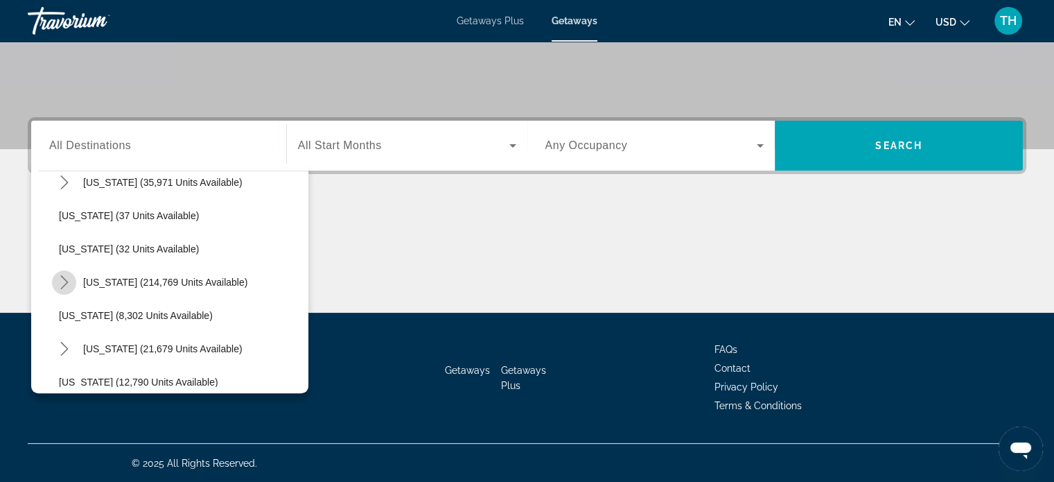
click at [64, 282] on icon "Toggle Florida (214,769 units available) submenu" at bounding box center [65, 282] width 14 height 14
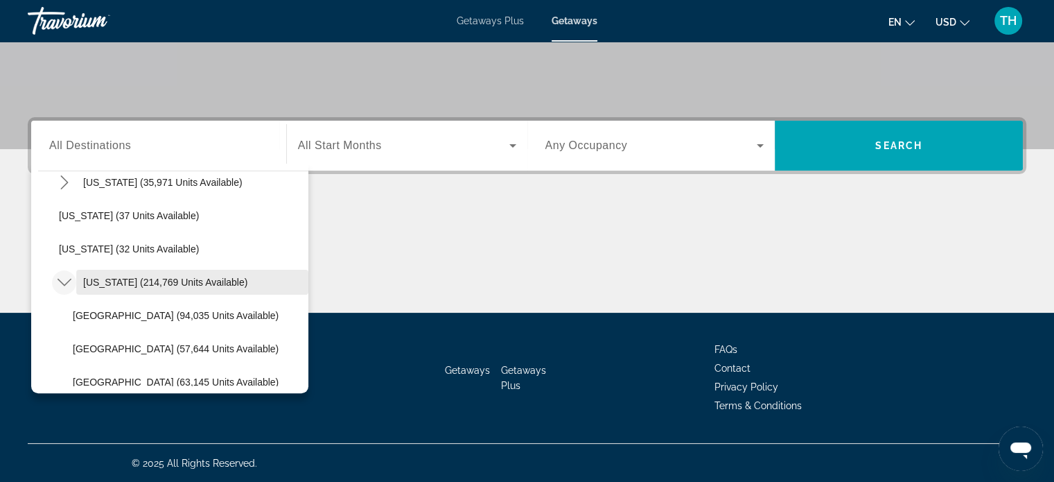
scroll to position [248, 0]
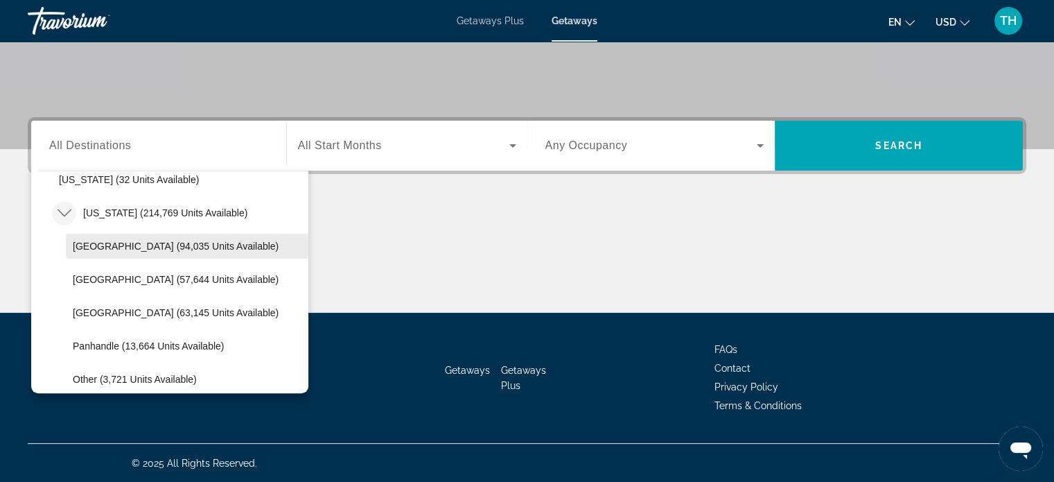
click at [116, 249] on span "Orlando & Disney Area (94,035 units available)" at bounding box center [176, 245] width 206 height 11
type input "**********"
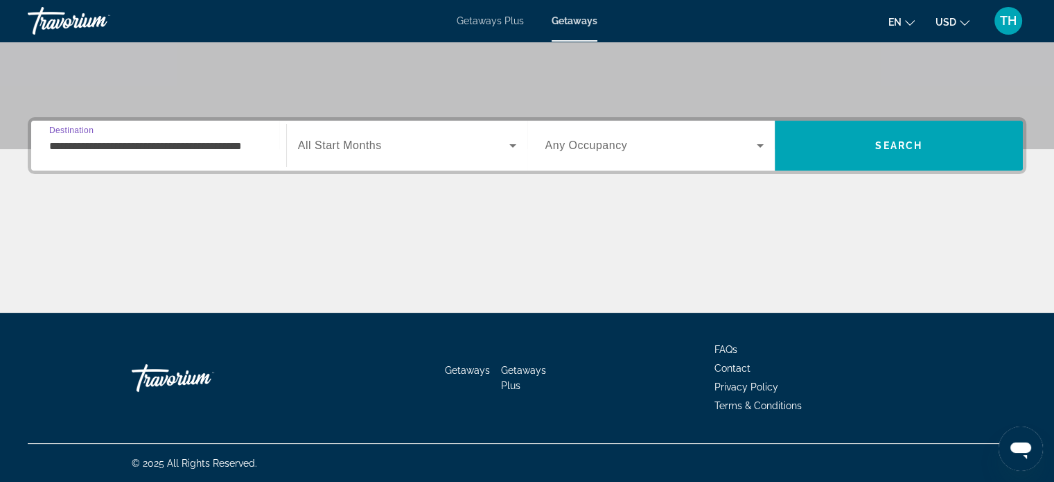
click at [482, 148] on span "Search widget" at bounding box center [403, 145] width 211 height 17
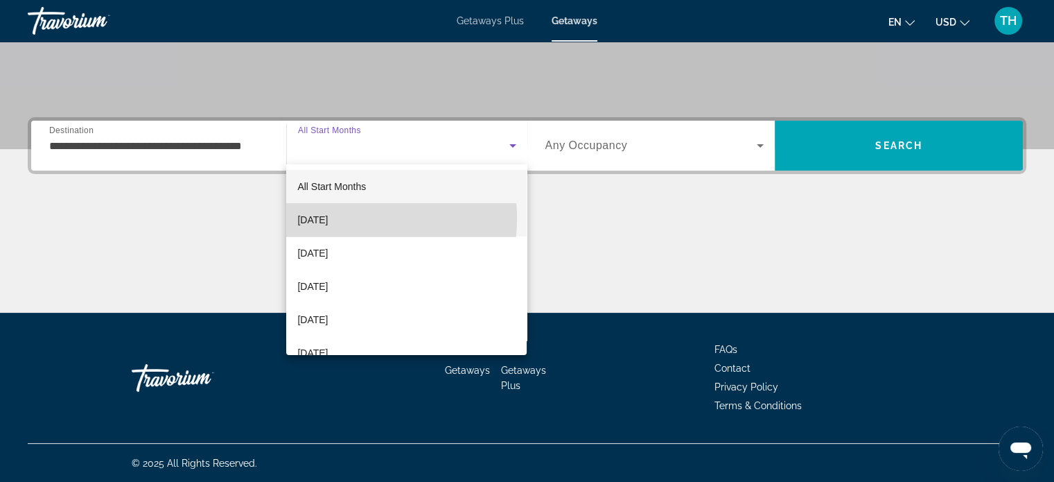
click at [328, 218] on span "October 2025" at bounding box center [312, 219] width 30 height 17
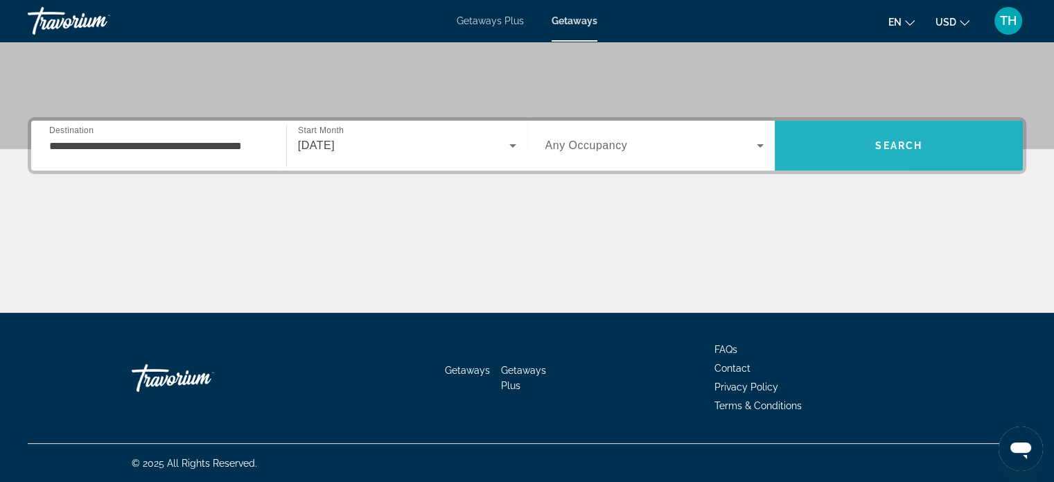
click at [790, 143] on span "Search" at bounding box center [899, 145] width 248 height 33
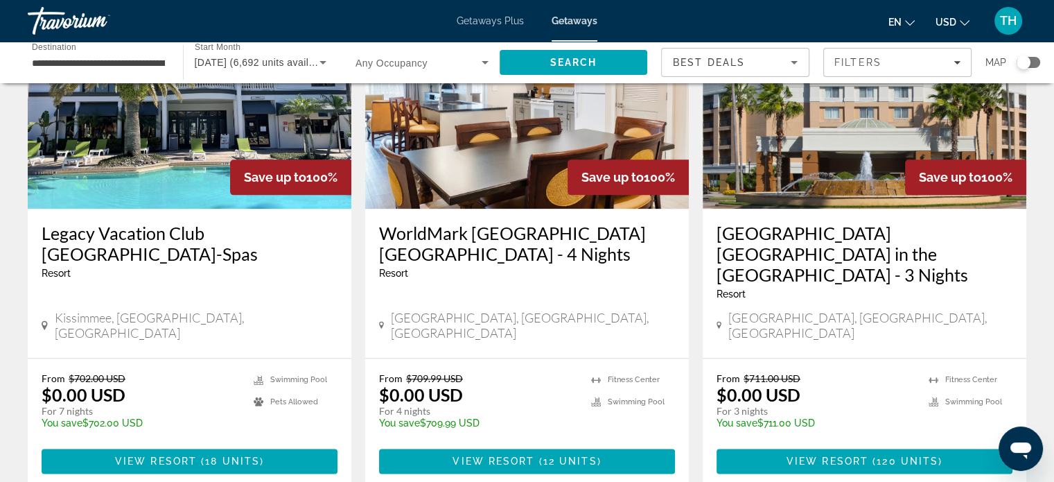
scroll to position [1733, 0]
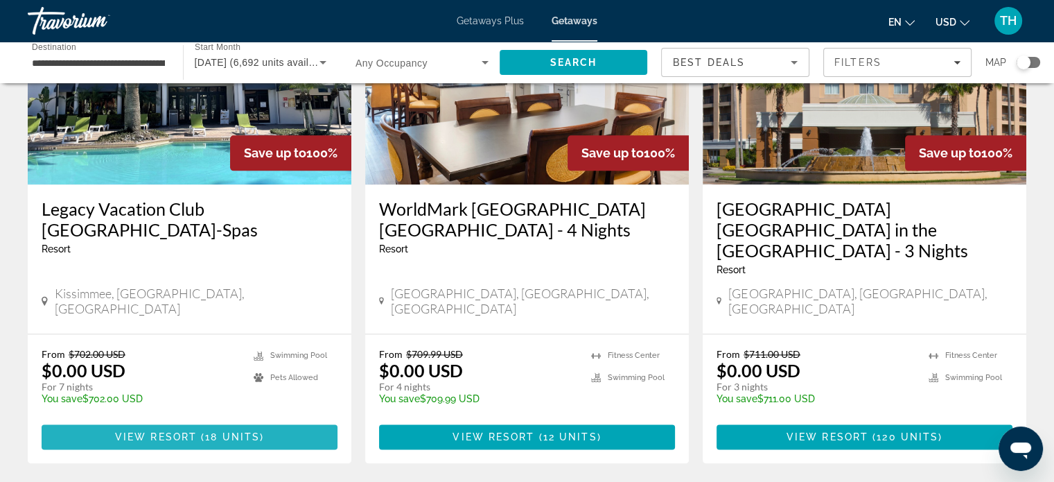
click at [198, 431] on span "Main content" at bounding box center [199, 436] width 4 height 11
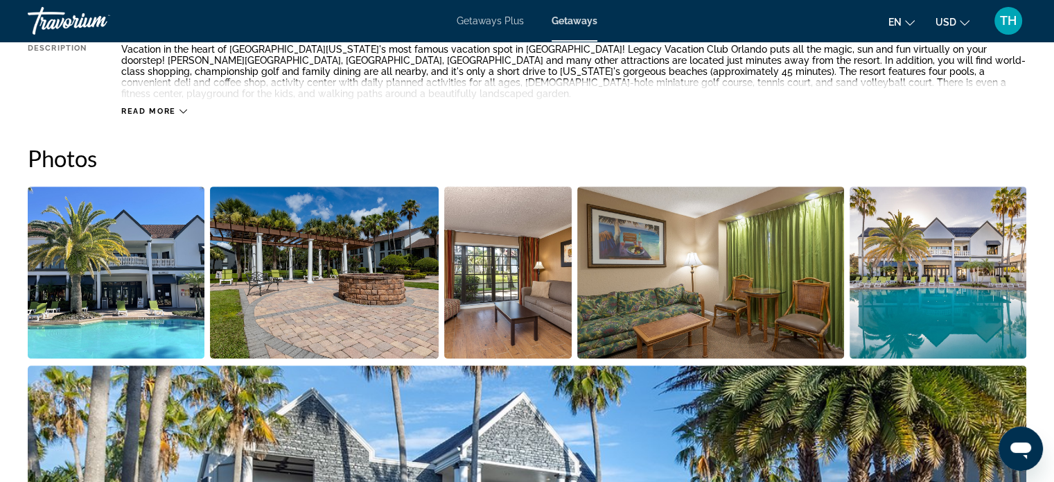
scroll to position [648, 0]
